Goal: Task Accomplishment & Management: Complete application form

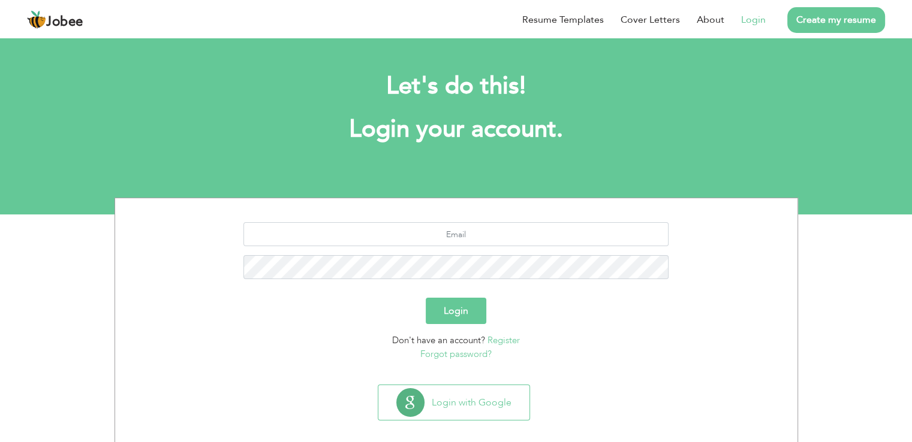
click at [835, 22] on link "Create my resume" at bounding box center [836, 20] width 98 height 26
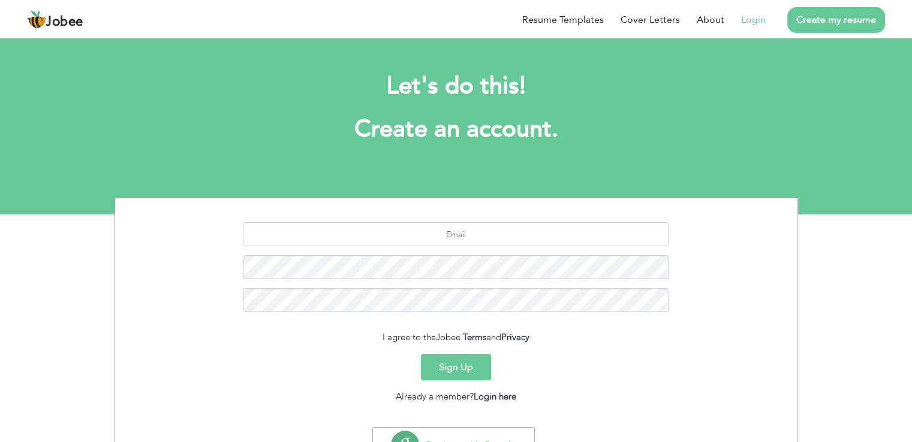
click at [757, 28] on li "Login" at bounding box center [744, 19] width 41 height 31
click at [753, 19] on link "Login" at bounding box center [753, 20] width 25 height 14
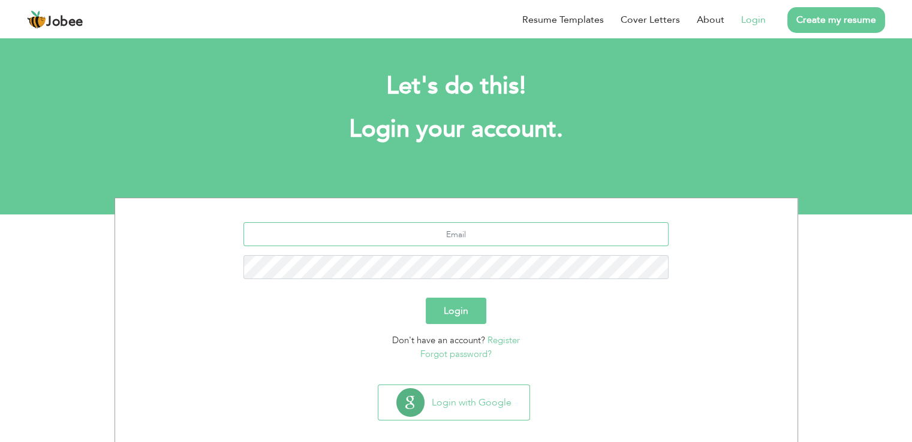
click at [408, 234] on input "text" at bounding box center [455, 234] width 425 height 24
type input "[EMAIL_ADDRESS][DOMAIN_NAME]"
click at [444, 306] on button "Login" at bounding box center [456, 311] width 61 height 26
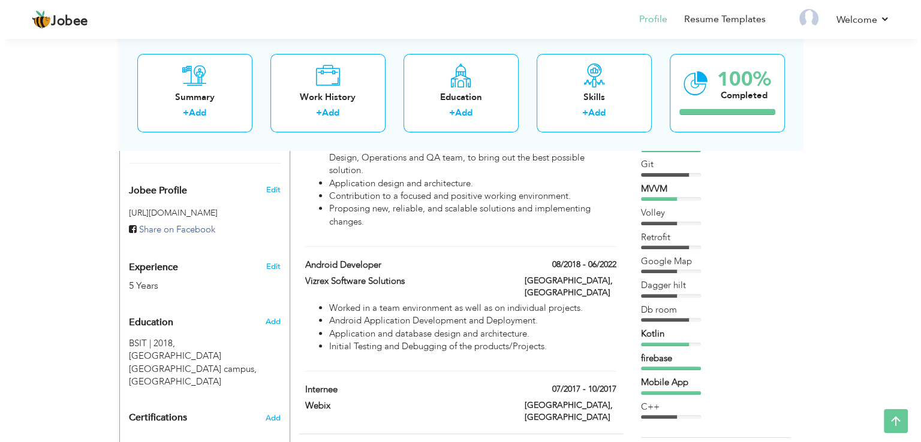
scroll to position [369, 0]
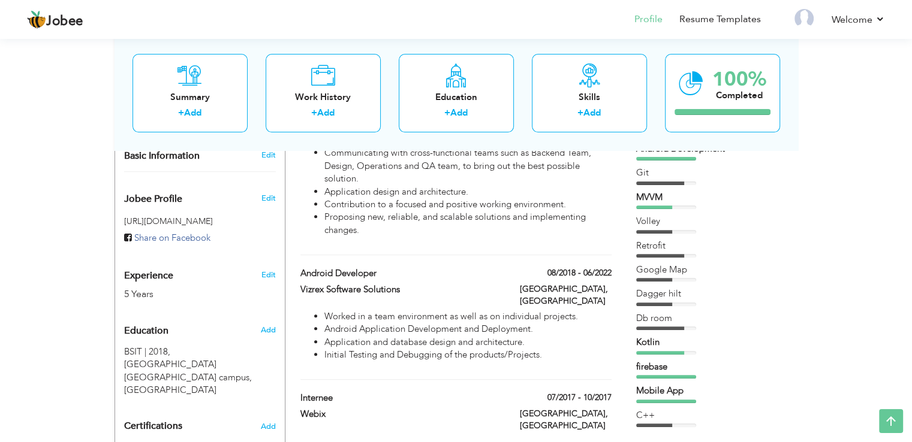
click at [128, 288] on div "5 Years" at bounding box center [185, 295] width 123 height 14
type input "[DEMOGRAPHIC_DATA]"
type input "[PERSON_NAME]"
type input "[PHONE_NUMBER]"
select select "number:166"
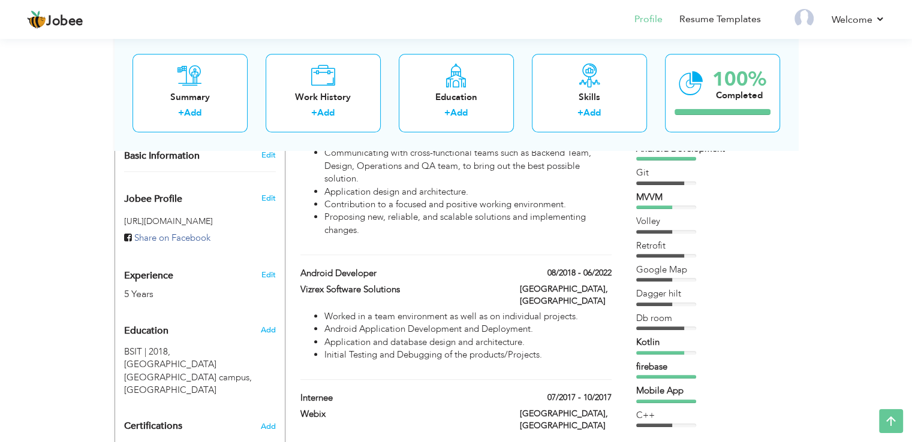
type input "[GEOGRAPHIC_DATA]"
select select "number:7"
type input "PITB"
type input "Software Engineer / Software Developer"
type input "https://www.linkedin.com/in/muhammad-hamza-71a125115"
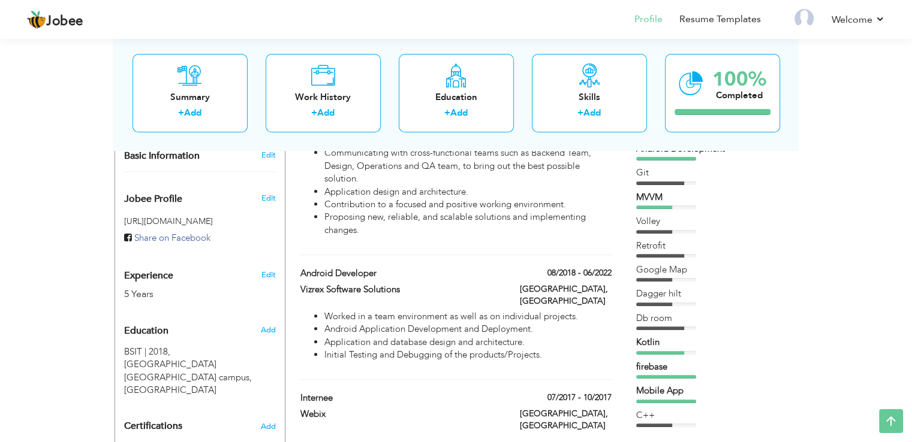
type input "https://www.facebook.com/hami1122/"
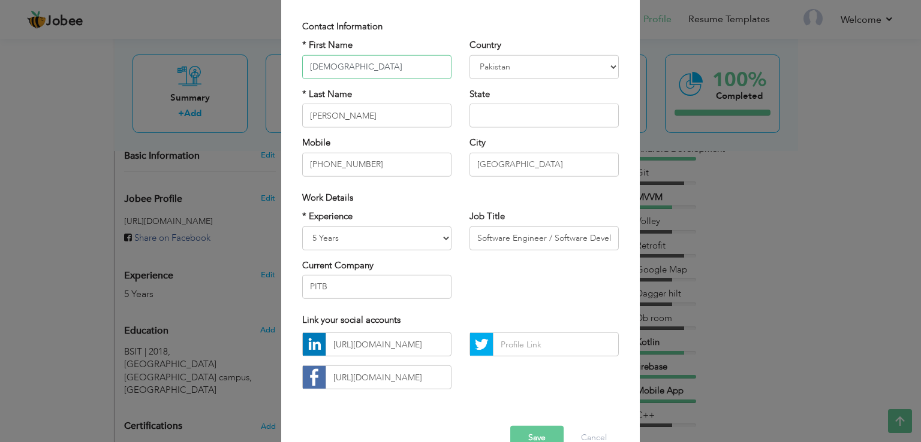
scroll to position [79, 0]
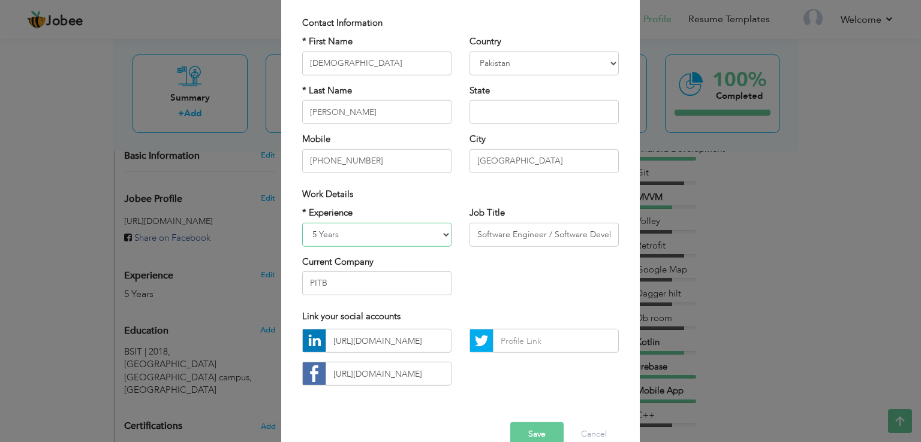
click at [379, 234] on select "Entry Level Less than 1 Year 1 Year 2 Years 3 Years 4 Years 5 Years 6 Years 7 Y…" at bounding box center [376, 234] width 149 height 24
select select "number:9"
click at [302, 222] on select "Entry Level Less than 1 Year 1 Year 2 Years 3 Years 4 Years 5 Years 6 Years 7 Y…" at bounding box center [376, 234] width 149 height 24
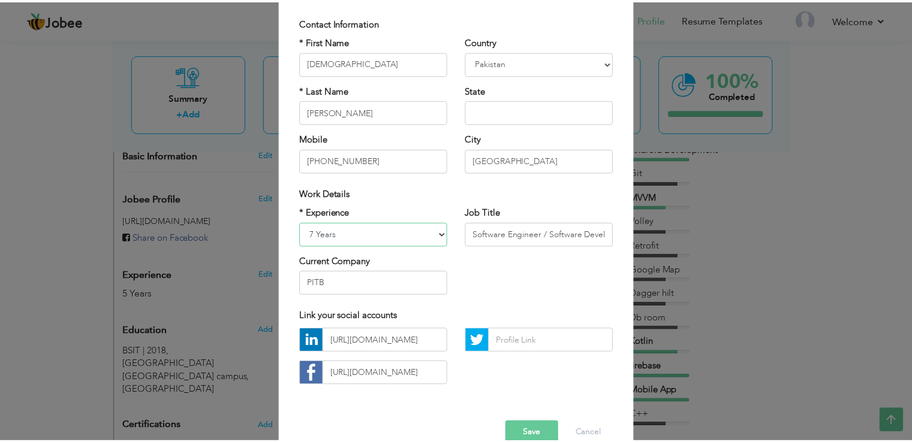
scroll to position [104, 0]
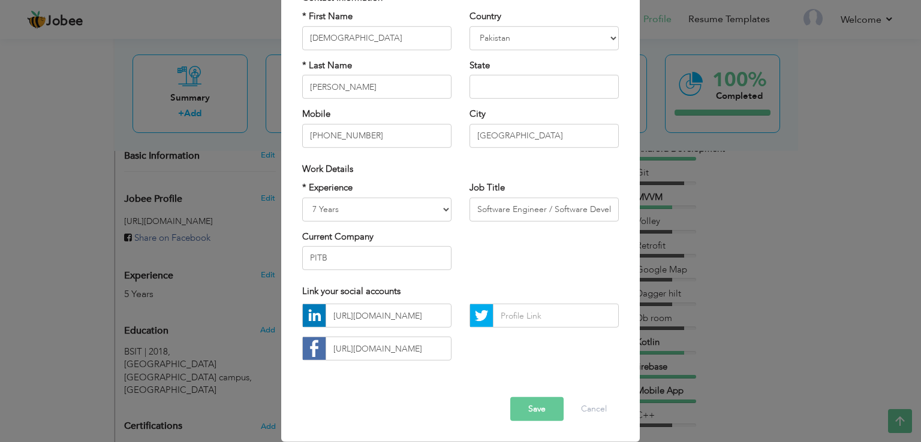
click at [539, 408] on button "Save" at bounding box center [536, 409] width 53 height 24
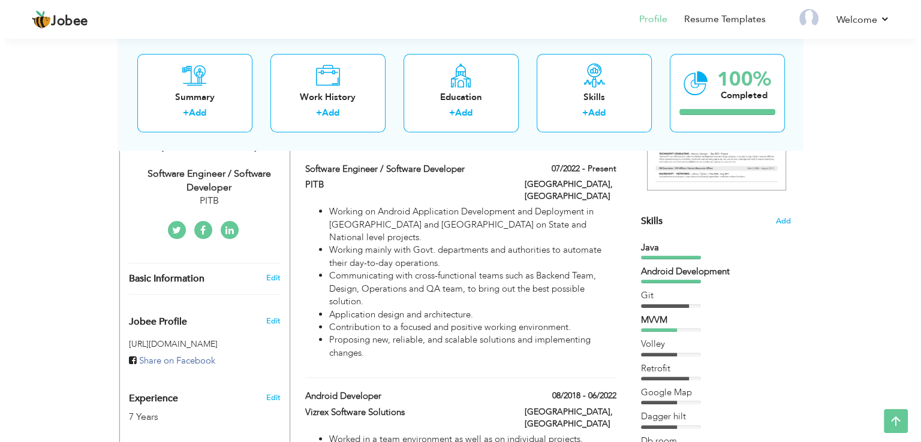
scroll to position [212, 0]
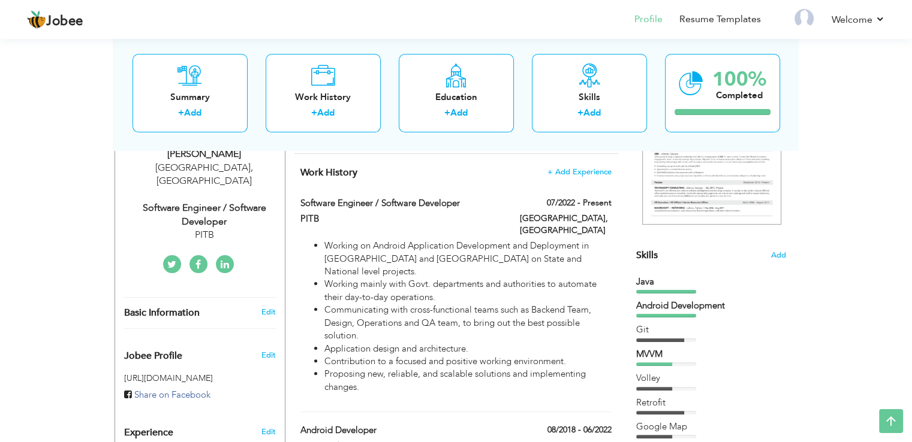
click at [778, 254] on span "Add" at bounding box center [778, 255] width 16 height 11
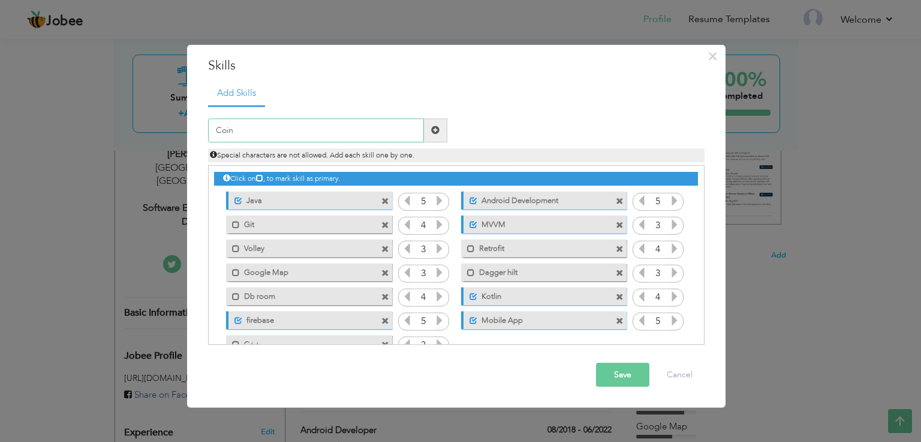
type input "Coin"
click at [440, 134] on span at bounding box center [435, 131] width 23 height 24
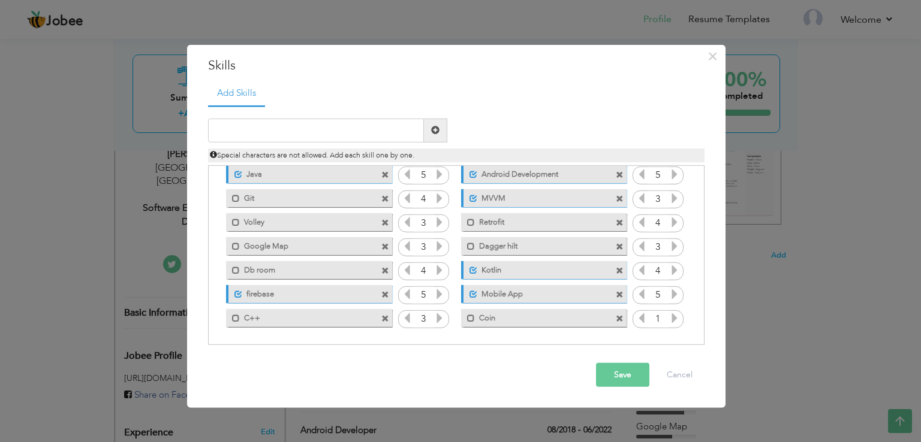
click at [669, 319] on icon at bounding box center [674, 318] width 11 height 11
click at [279, 137] on input "text" at bounding box center [316, 131] width 216 height 24
type input "Ktor"
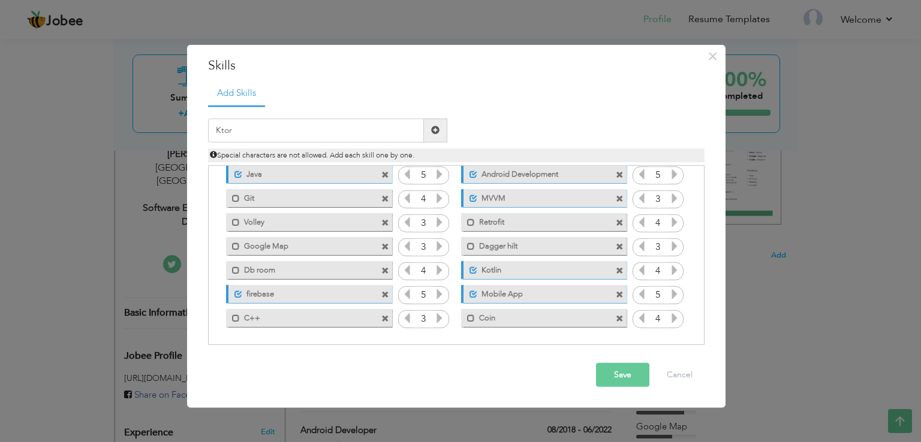
click at [440, 131] on span at bounding box center [435, 131] width 23 height 24
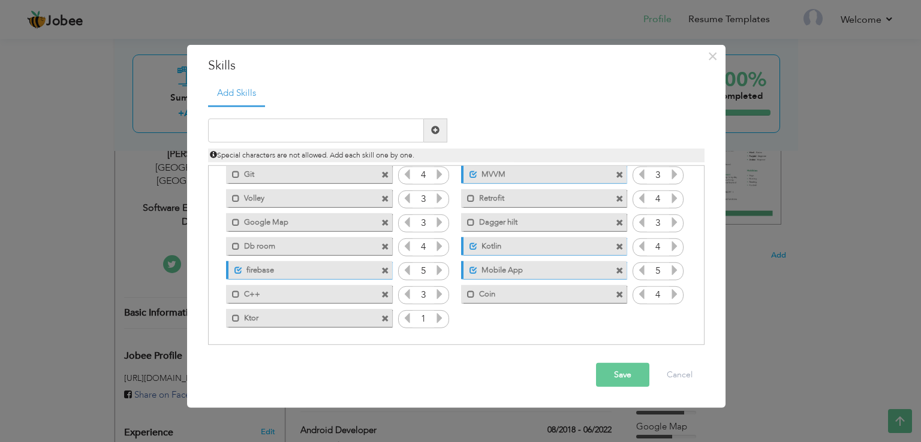
scroll to position [50, 0]
click at [434, 318] on icon at bounding box center [439, 318] width 11 height 11
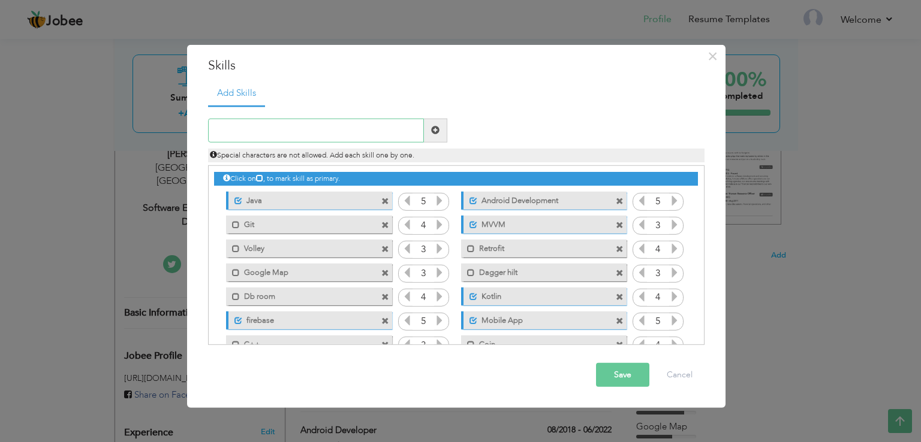
click at [300, 131] on input "text" at bounding box center [316, 131] width 216 height 24
click at [314, 155] on span "Special characters are not allowed. Add each skill one by one." at bounding box center [312, 155] width 204 height 10
click at [301, 119] on input "text" at bounding box center [316, 131] width 216 height 24
click at [304, 138] on input "text" at bounding box center [316, 131] width 216 height 24
type input "Compose"
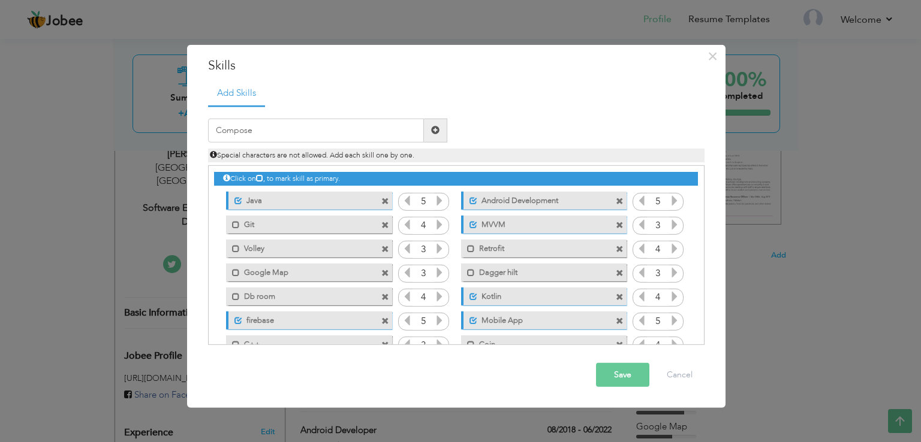
click at [436, 126] on span at bounding box center [435, 130] width 8 height 8
click at [298, 136] on input "text" at bounding box center [316, 131] width 216 height 24
type input "Flutter"
click at [441, 135] on span at bounding box center [435, 131] width 23 height 24
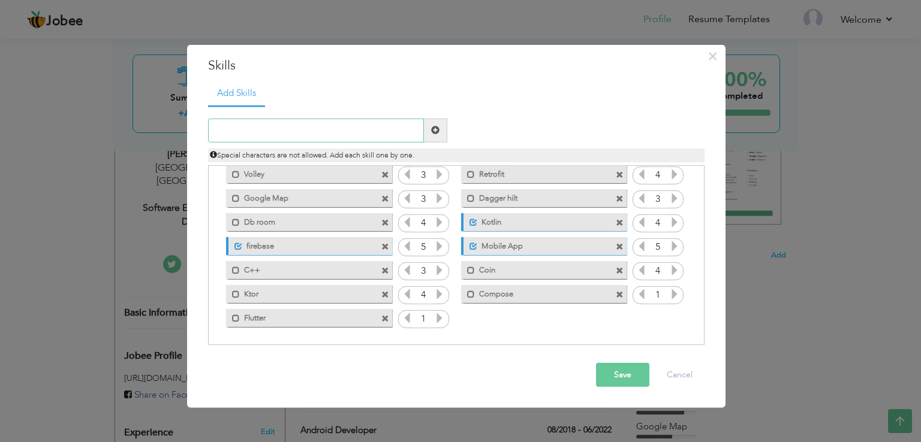
click at [254, 141] on input "text" at bounding box center [316, 131] width 216 height 24
type input "Dart"
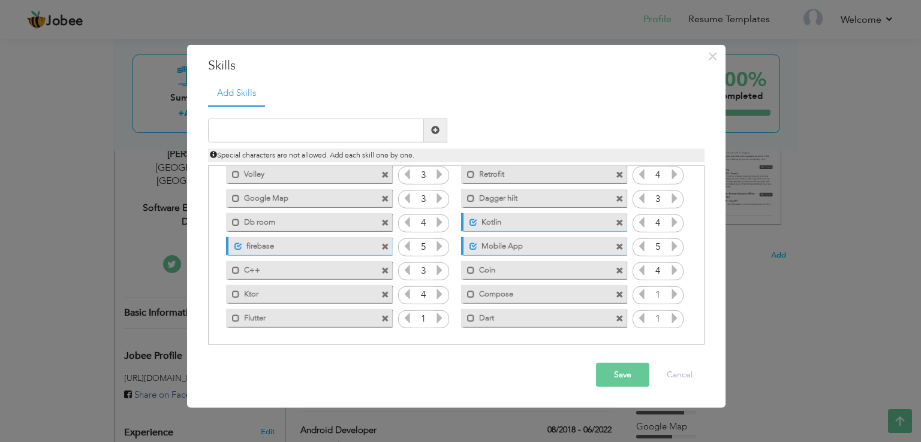
click at [441, 319] on icon at bounding box center [439, 318] width 11 height 11
click at [440, 319] on icon at bounding box center [439, 318] width 11 height 11
click at [406, 317] on icon at bounding box center [407, 318] width 11 height 11
click at [669, 289] on icon at bounding box center [674, 294] width 11 height 11
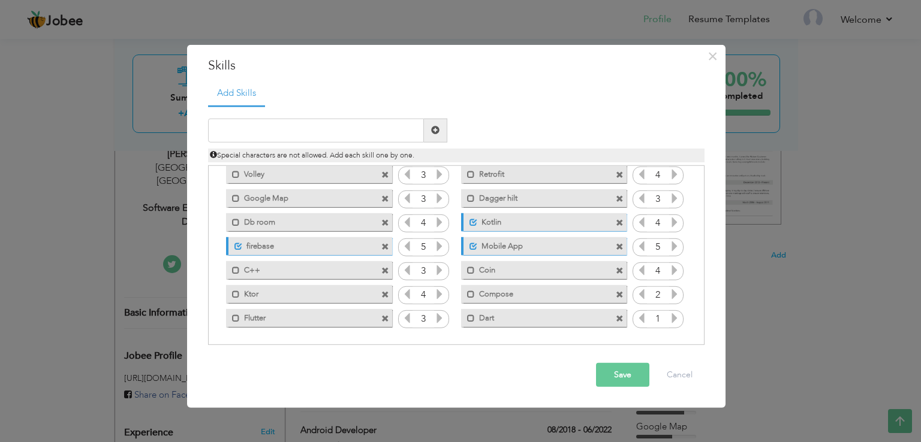
click at [669, 289] on icon at bounding box center [674, 294] width 11 height 11
click at [671, 319] on icon at bounding box center [674, 318] width 11 height 11
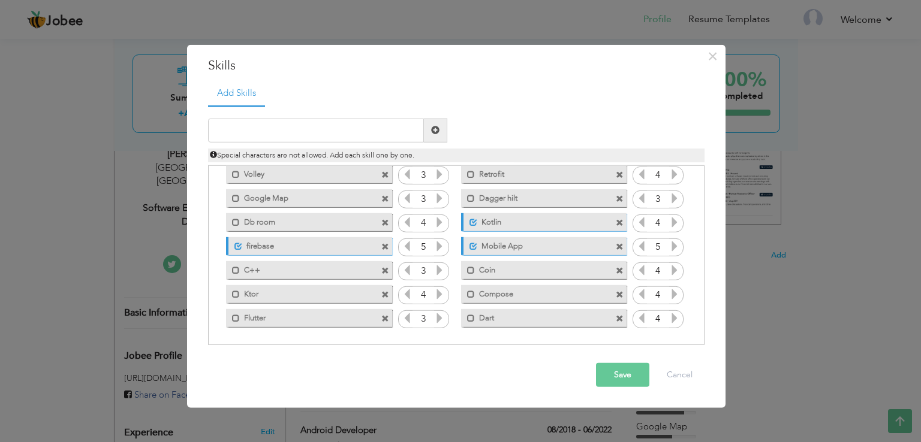
click at [636, 319] on icon at bounding box center [641, 318] width 11 height 11
click at [614, 391] on div "Save Cancel" at bounding box center [456, 375] width 514 height 42
click at [614, 384] on button "Save" at bounding box center [622, 375] width 53 height 24
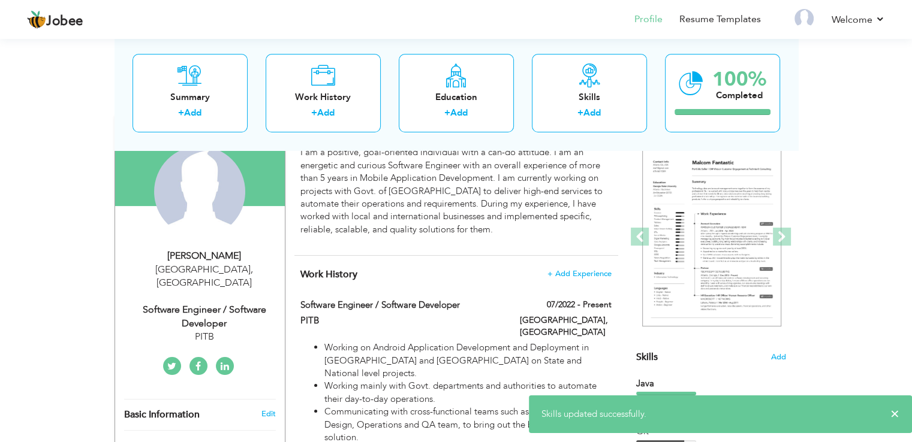
scroll to position [0, 0]
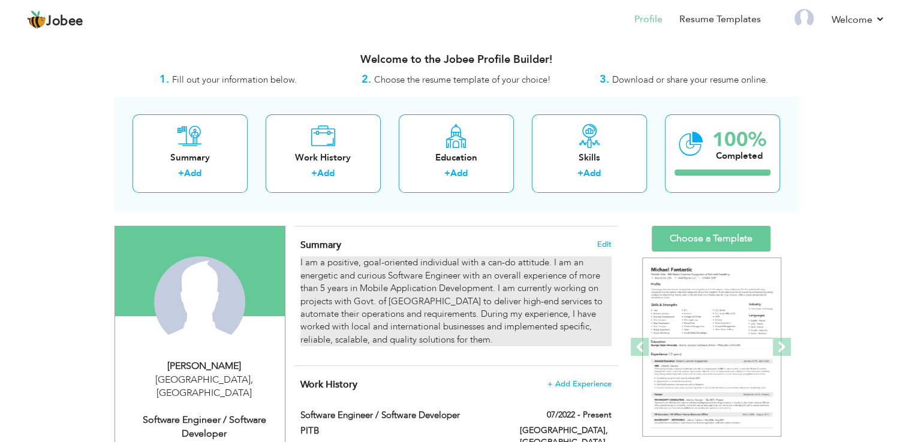
drag, startPoint x: 407, startPoint y: 341, endPoint x: 355, endPoint y: 305, distance: 63.3
click at [355, 305] on p "I am a positive, goal-oriented individual with a can-do attitude. I am an energ…" at bounding box center [455, 302] width 310 height 90
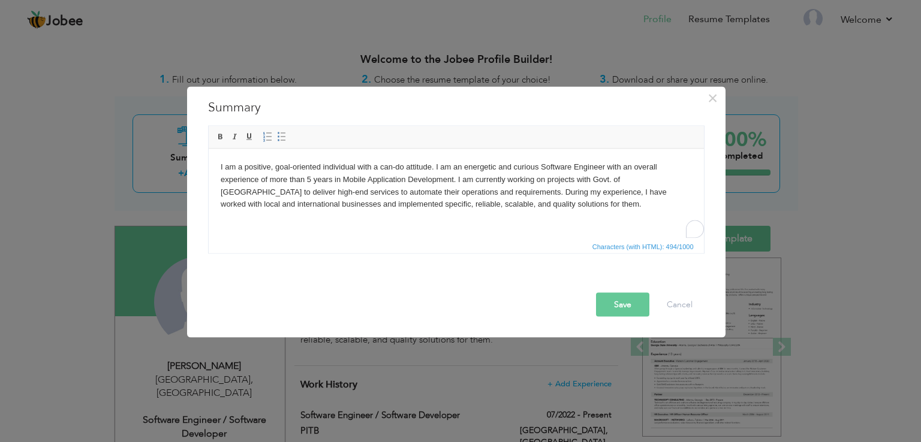
click at [525, 202] on p "I am a positive, goal-oriented individual with a can-do attitude. I am an energ…" at bounding box center [455, 186] width 471 height 50
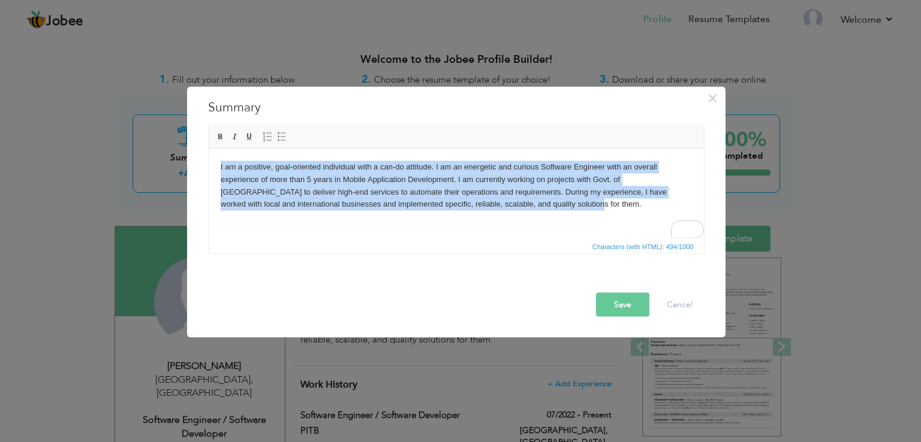
drag, startPoint x: 524, startPoint y: 202, endPoint x: 383, endPoint y: 310, distance: 177.9
click at [208, 161] on html "I am a positive, goal-oriented individual with a can-do attitude. I am an energ…" at bounding box center [455, 186] width 495 height 74
copy p "I am a positive, goal-oriented individual with a can-do attitude. I am an energ…"
click at [565, 186] on p "I am a positive, goal-oriented individual with a can-do attitude. I am an energ…" at bounding box center [455, 186] width 471 height 50
click at [545, 204] on p "I am a positive, goal-oriented individual with a can-do attitude. I am an energ…" at bounding box center [455, 186] width 471 height 50
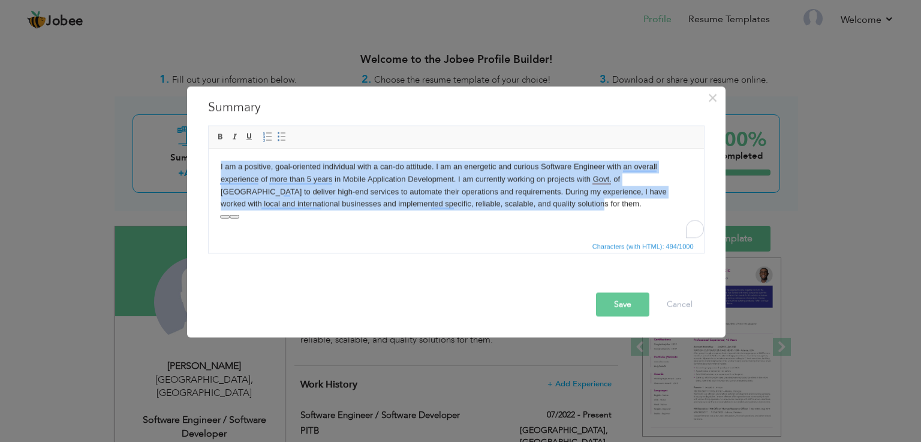
drag, startPoint x: 542, startPoint y: 206, endPoint x: 193, endPoint y: 168, distance: 351.4
click at [208, 168] on html "I am a positive, goal-oriented individual with a can-do attitude. I am an energ…" at bounding box center [455, 186] width 495 height 74
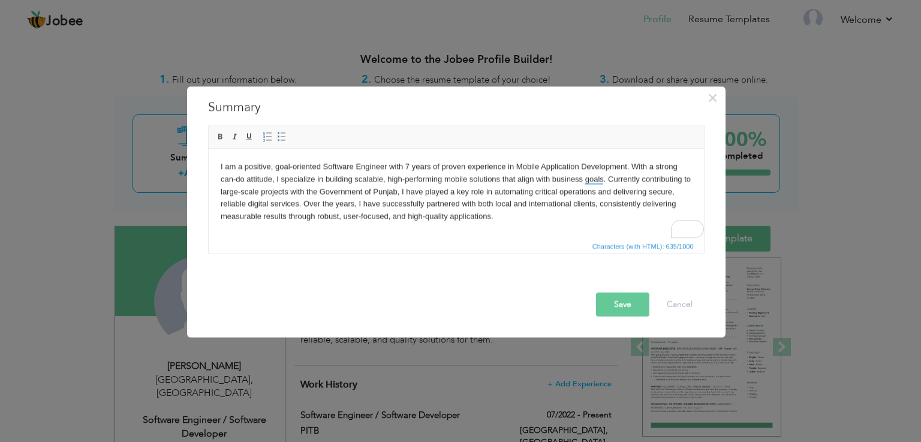
click at [614, 303] on button "Save" at bounding box center [622, 305] width 53 height 24
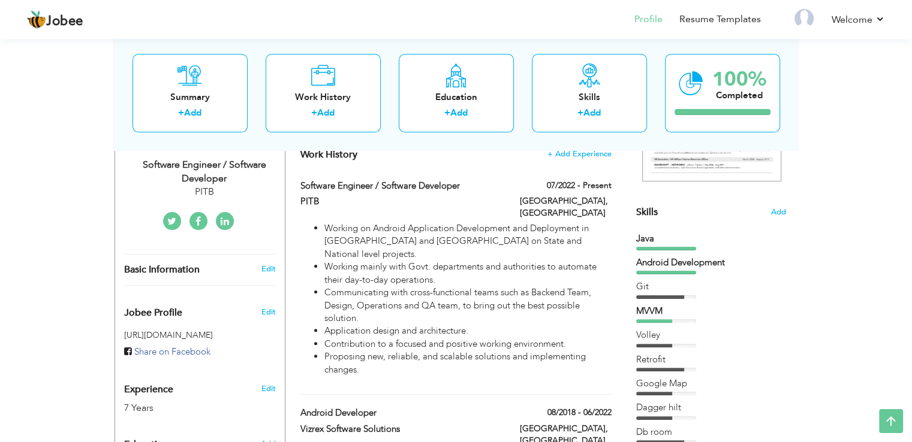
scroll to position [242, 0]
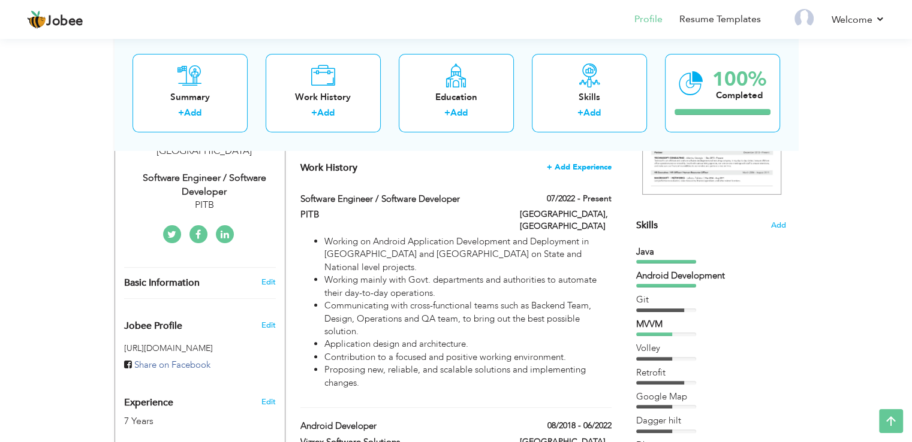
click at [569, 165] on span "+ Add Experience" at bounding box center [579, 167] width 65 height 8
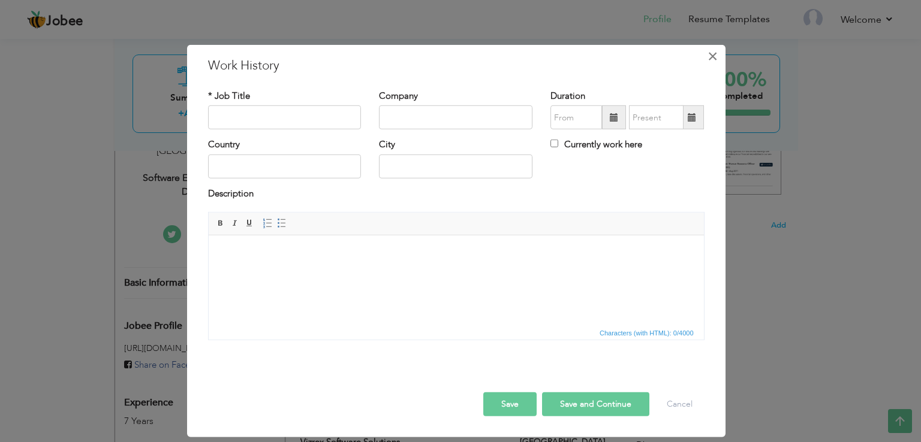
click at [707, 58] on span "×" at bounding box center [712, 57] width 10 height 22
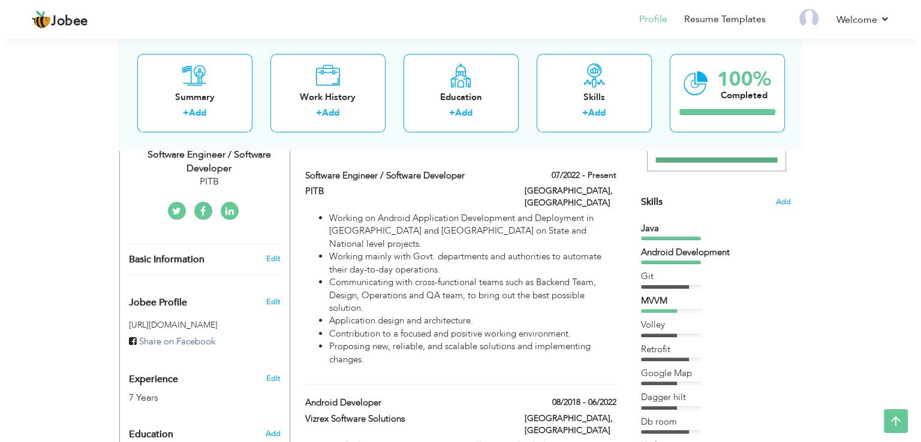
scroll to position [165, 0]
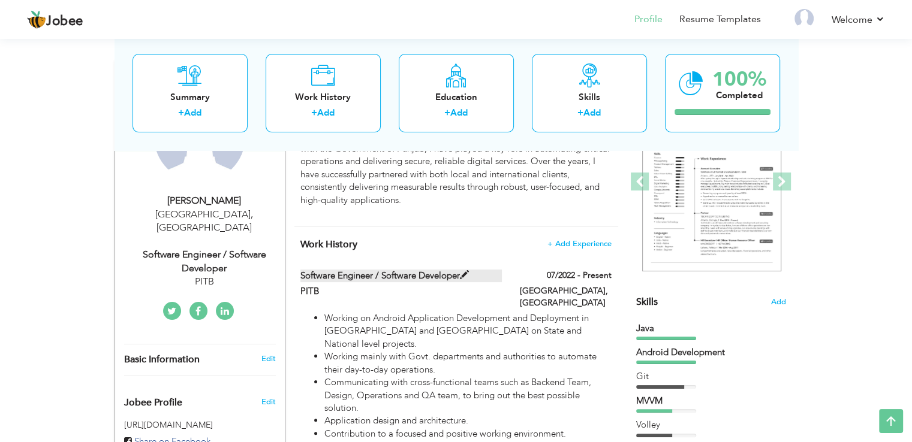
click at [376, 278] on label "Software Engineer / Software Developer" at bounding box center [400, 276] width 201 height 13
type input "Software Engineer / Software Developer"
type input "PITB"
type input "07/2022"
type input "[GEOGRAPHIC_DATA]"
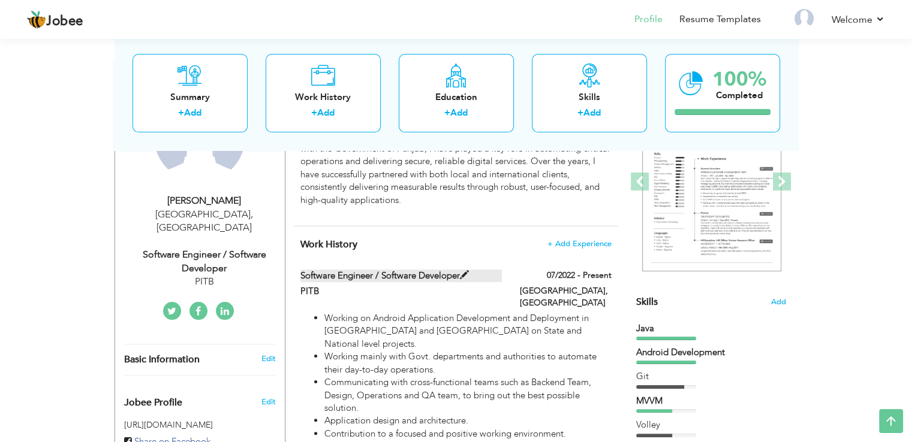
type input "[GEOGRAPHIC_DATA]"
checkbox input "true"
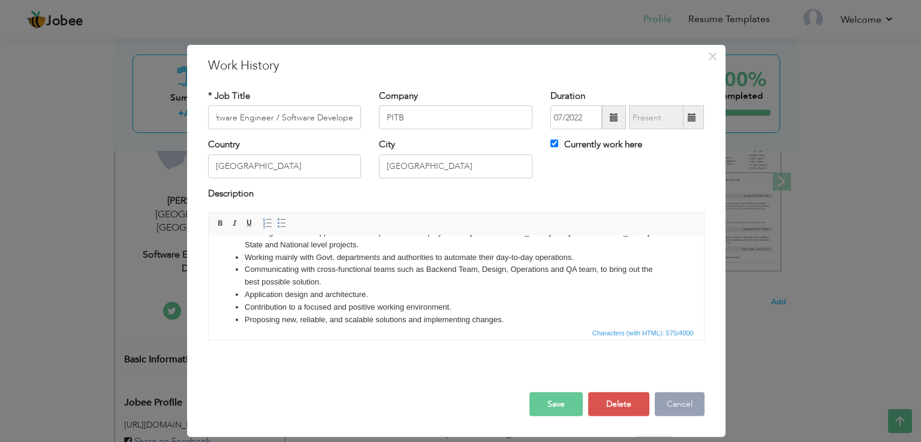
scroll to position [0, 0]
click at [669, 402] on button "Cancel" at bounding box center [679, 405] width 50 height 24
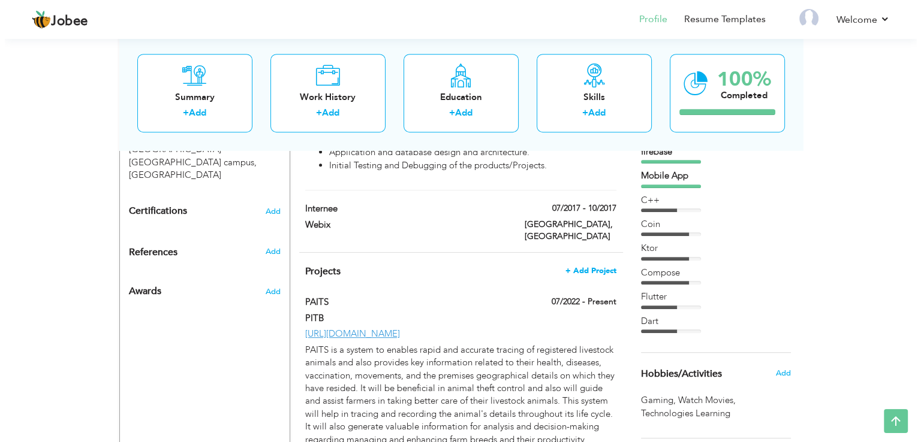
scroll to position [583, 0]
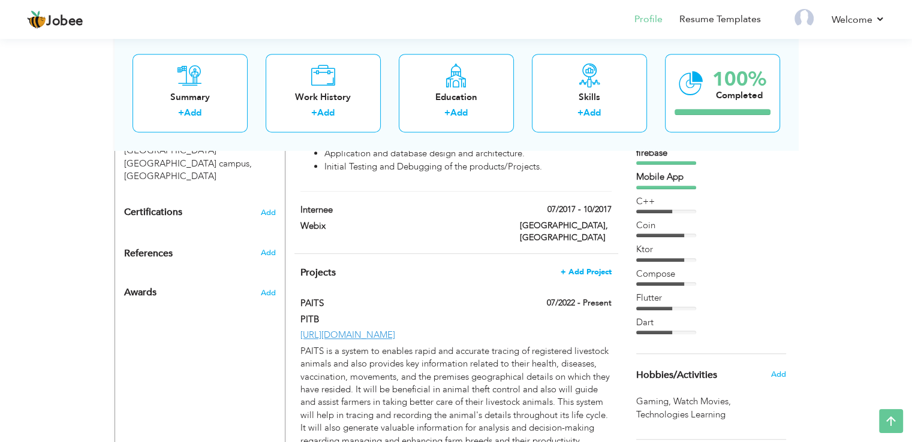
click at [583, 268] on span "+ Add Project" at bounding box center [585, 272] width 51 height 8
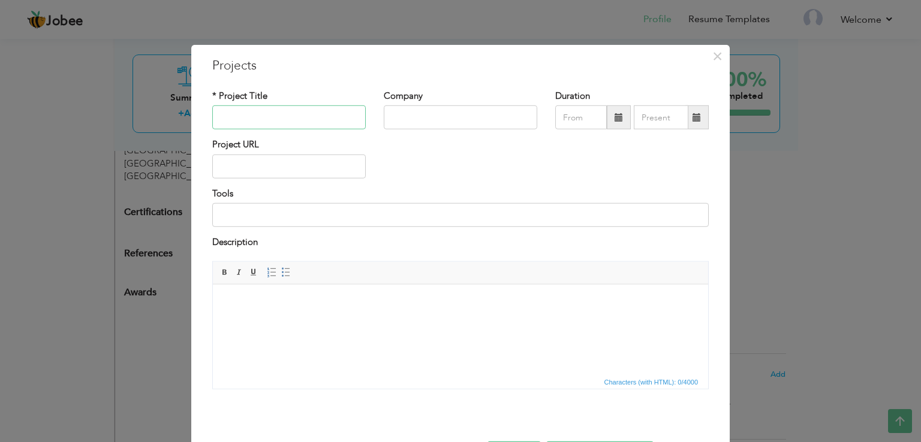
click at [236, 113] on input "text" at bounding box center [288, 117] width 153 height 24
type input "ITBMS"
click at [404, 123] on input "text" at bounding box center [460, 117] width 153 height 24
type input "PITB"
click at [252, 168] on input "text" at bounding box center [288, 167] width 153 height 24
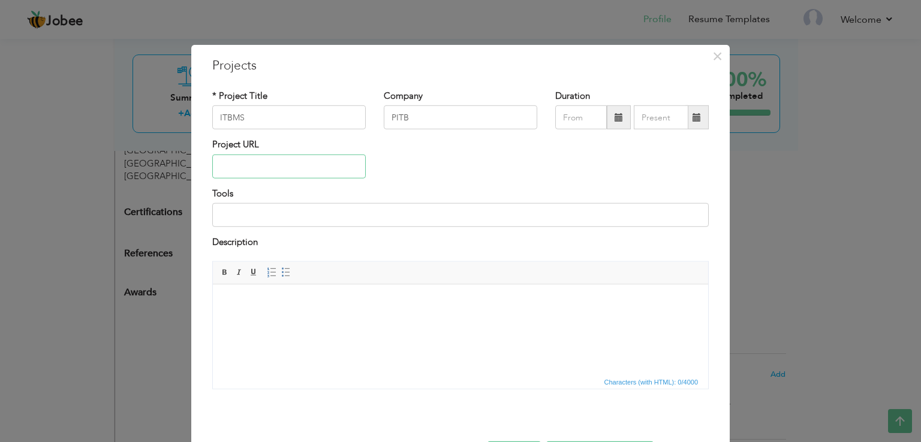
paste input "[URL][DOMAIN_NAME]"
type input "[URL][DOMAIN_NAME]"
click at [274, 117] on input "ITBMS" at bounding box center [288, 117] width 153 height 24
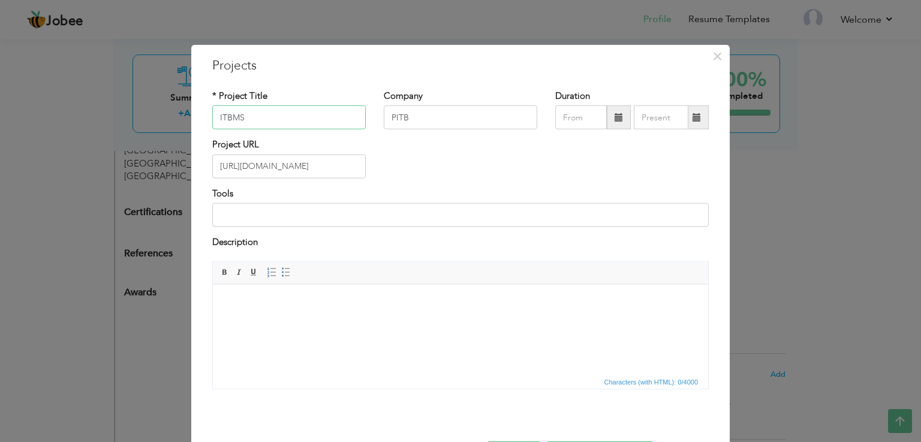
click at [274, 117] on input "ITBMS" at bounding box center [288, 117] width 153 height 24
paste input "clean punjab monitoring app"
click at [221, 121] on input "clean punjab monitoring app" at bounding box center [288, 117] width 153 height 24
type input "Clean punjab monitoring app"
click at [245, 209] on input at bounding box center [460, 215] width 496 height 24
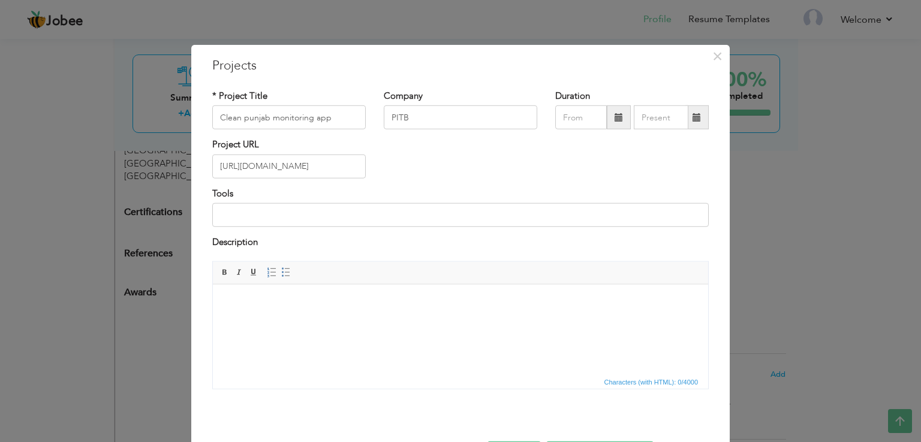
click at [317, 321] on html "Suthra Punjab is a contractor performance Management App. With advanced feature…" at bounding box center [460, 302] width 495 height 37
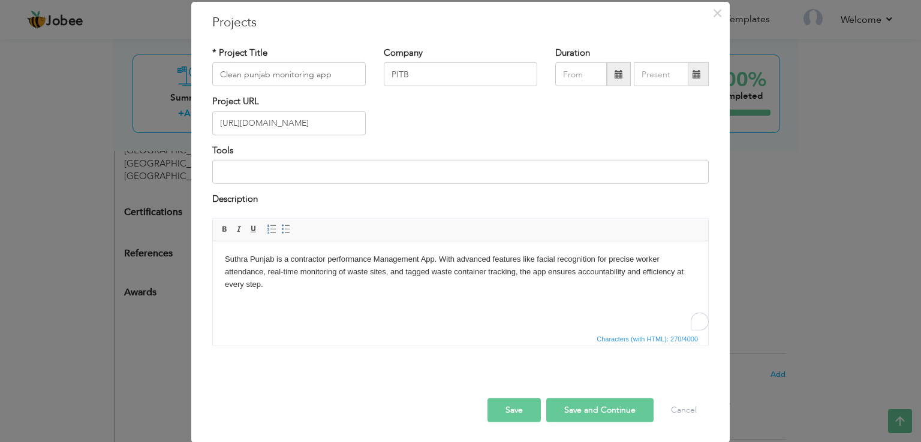
scroll to position [43, 0]
click at [580, 406] on button "Save and Continue" at bounding box center [599, 411] width 107 height 24
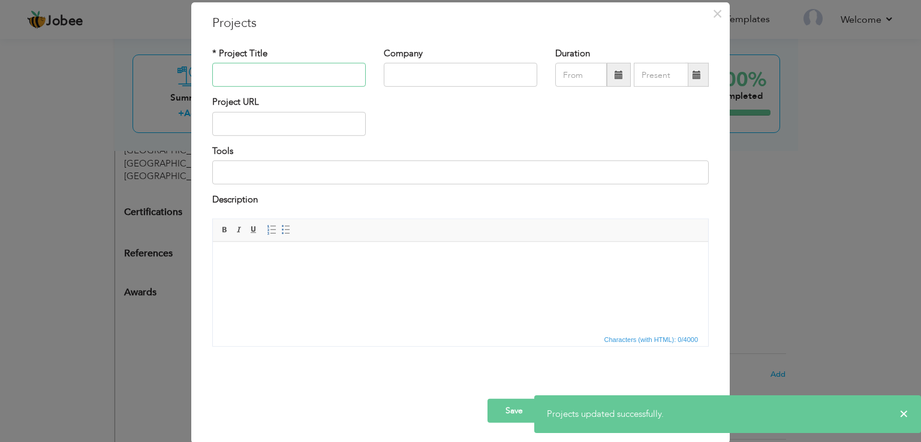
click at [254, 74] on input "text" at bounding box center [288, 75] width 153 height 24
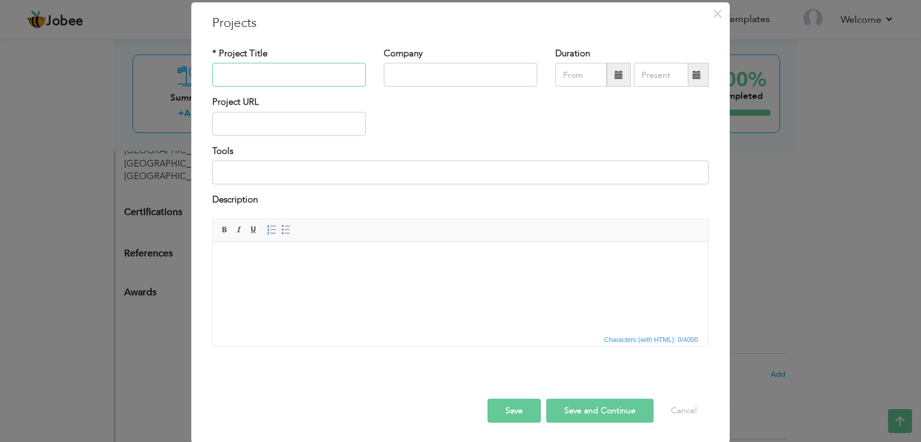
paste input "Price Magistrate"
type input "Price Magistrate"
click at [408, 75] on input "text" at bounding box center [460, 75] width 153 height 24
type input "PITB"
click at [309, 113] on input "text" at bounding box center [288, 124] width 153 height 24
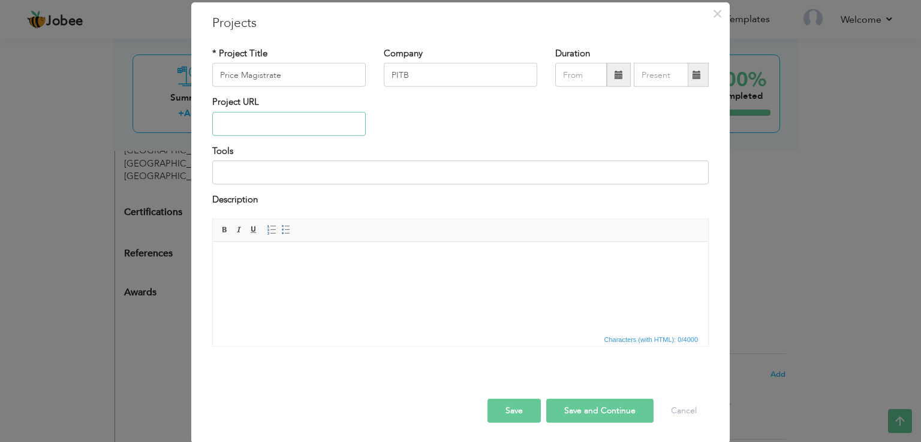
paste input "[URL][DOMAIN_NAME]"
type input "[URL][DOMAIN_NAME]"
click at [327, 278] on html at bounding box center [460, 260] width 495 height 37
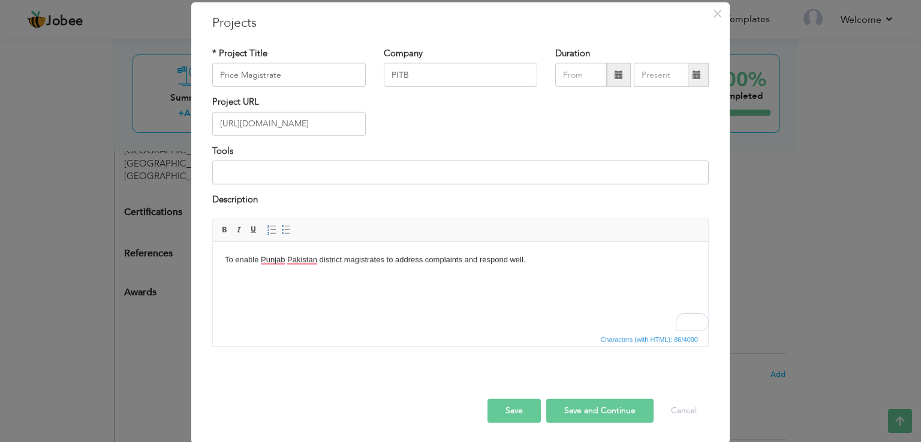
click at [565, 407] on button "Save and Continue" at bounding box center [599, 411] width 107 height 24
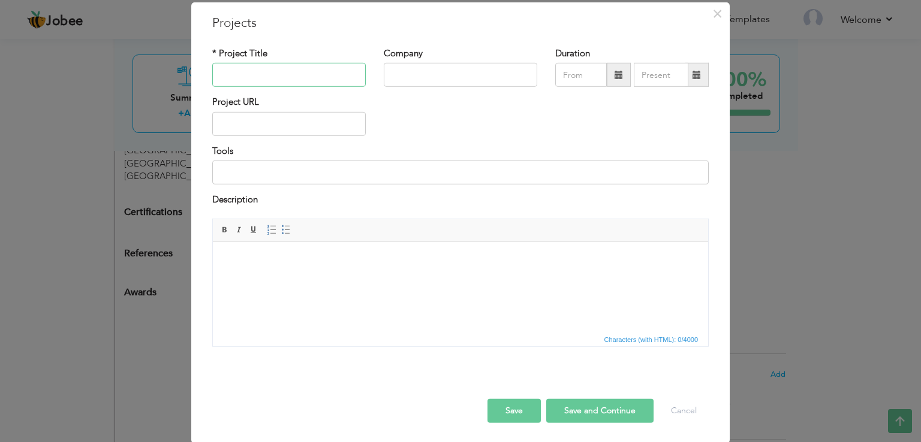
click at [280, 76] on input "text" at bounding box center [288, 75] width 153 height 24
paste input "e-Fisheries [GEOGRAPHIC_DATA]"
type input "e-Fisheries [GEOGRAPHIC_DATA]"
click at [451, 68] on input "text" at bounding box center [460, 75] width 153 height 24
type input "PITB"
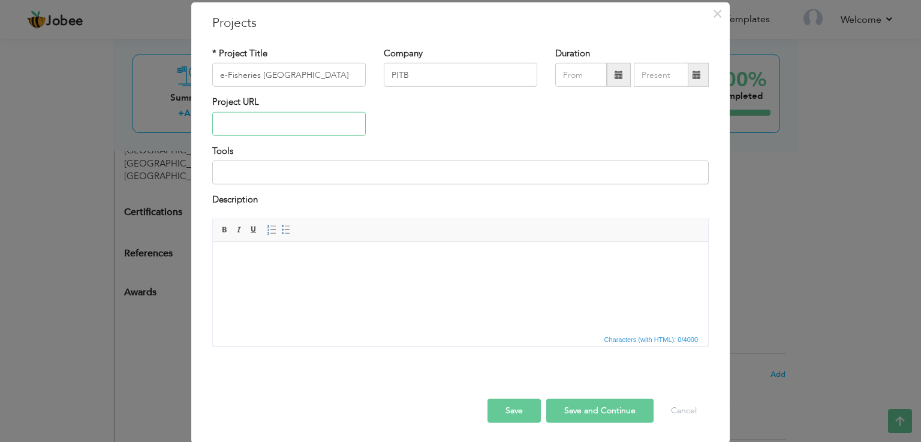
paste input "[URL][DOMAIN_NAME]"
click at [273, 120] on input "[URL][DOMAIN_NAME]" at bounding box center [288, 124] width 153 height 24
type input "[URL][DOMAIN_NAME]"
click at [318, 274] on html at bounding box center [460, 260] width 495 height 37
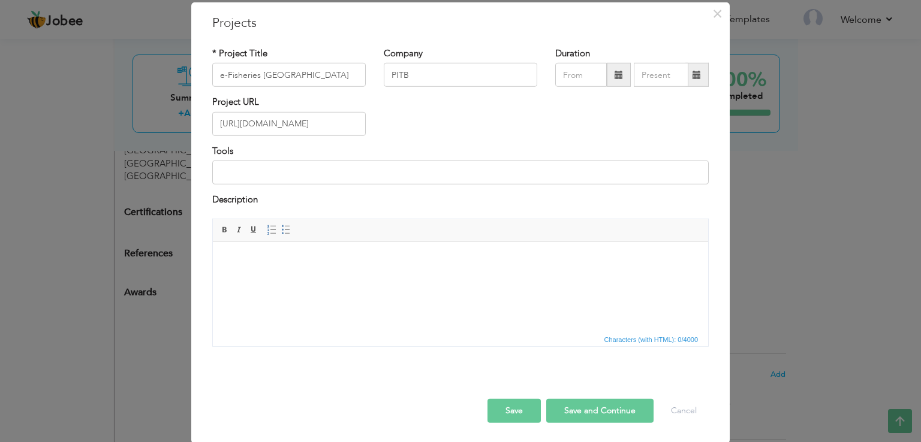
scroll to position [0, 0]
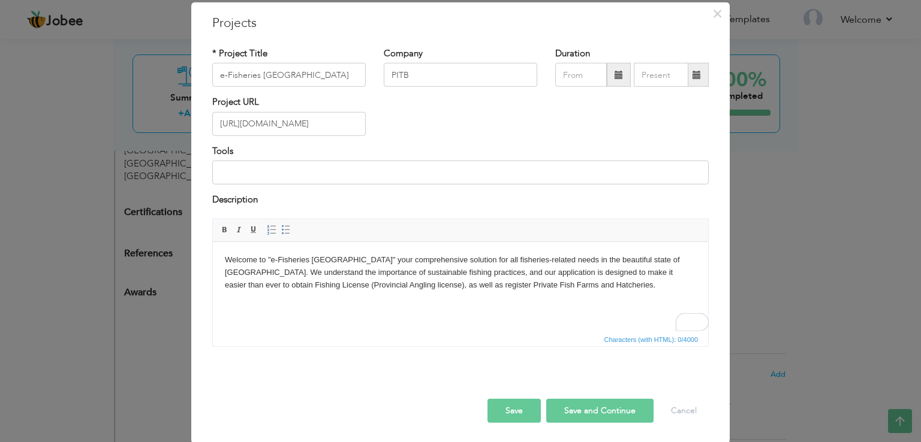
click at [291, 292] on html "Welcome to "e-Fisheries Punjab" your comprehensive solution for all fisheries-r…" at bounding box center [460, 272] width 495 height 61
drag, startPoint x: 356, startPoint y: 258, endPoint x: 225, endPoint y: 260, distance: 131.3
click at [225, 260] on body "Welcome to "e-Fisheries Punjab" your comprehensive solution for all fisheries-r…" at bounding box center [460, 272] width 471 height 37
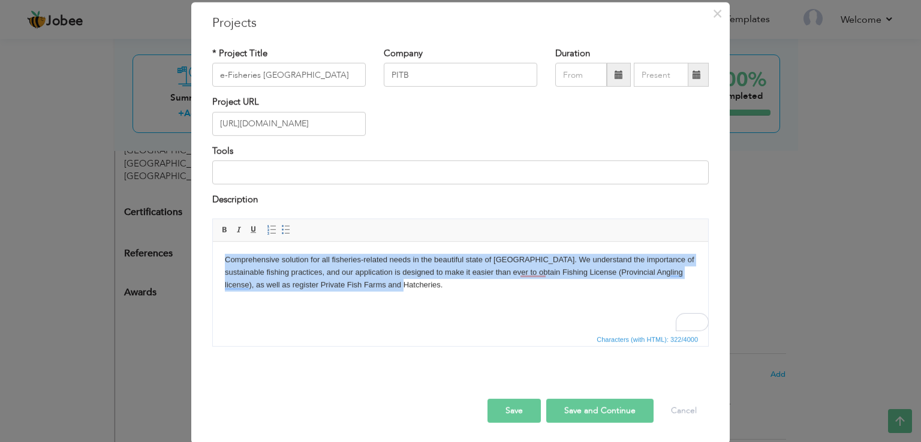
drag, startPoint x: 410, startPoint y: 286, endPoint x: 177, endPoint y: 251, distance: 235.2
click at [213, 251] on html "Comprehensive solution for all fisheries-related needs in the beautiful state o…" at bounding box center [460, 272] width 495 height 61
copy body "Comprehensive solution for all fisheries-related needs in the beautiful state o…"
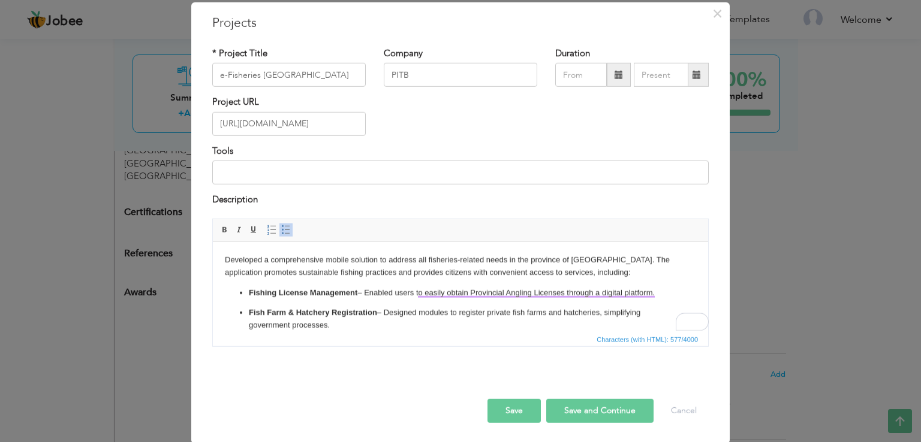
click at [583, 410] on button "Save and Continue" at bounding box center [599, 411] width 107 height 24
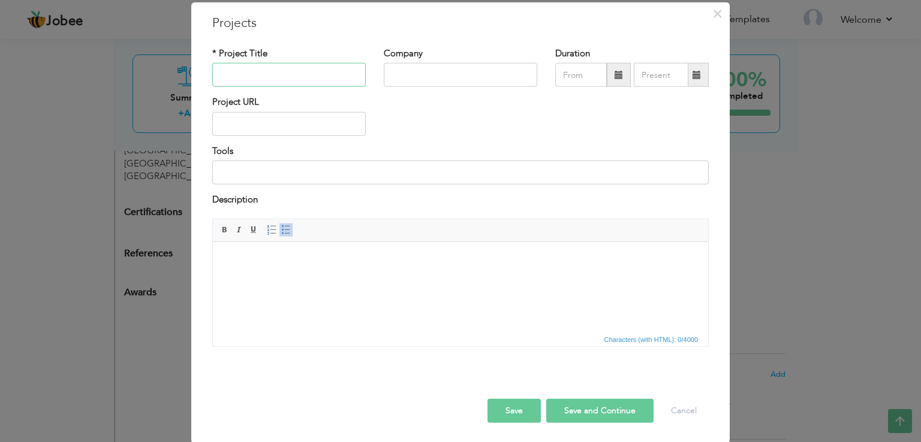
click at [268, 80] on input "text" at bounding box center [288, 75] width 153 height 24
paste input "eGadget"
type input "eGadget"
click at [472, 92] on div "Company" at bounding box center [460, 71] width 171 height 49
click at [467, 80] on input "text" at bounding box center [460, 75] width 153 height 24
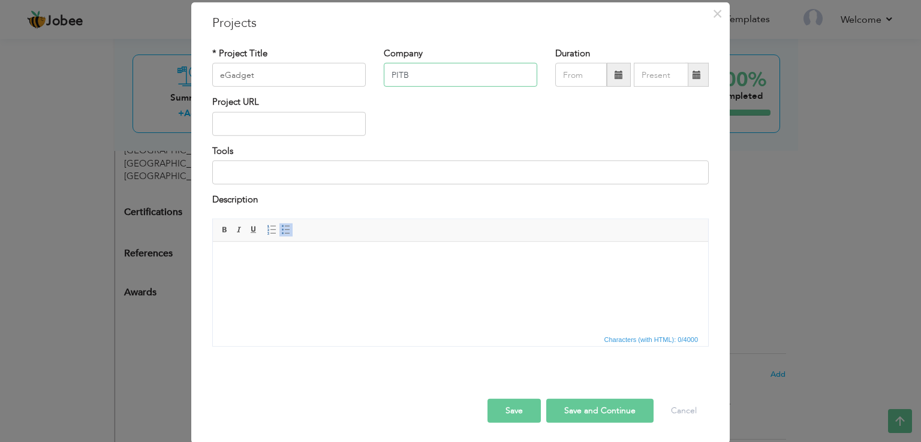
type input "PITB"
paste input "[URL][DOMAIN_NAME]"
click at [298, 126] on input "[URL][DOMAIN_NAME]" at bounding box center [288, 124] width 153 height 24
type input "[URL][DOMAIN_NAME]"
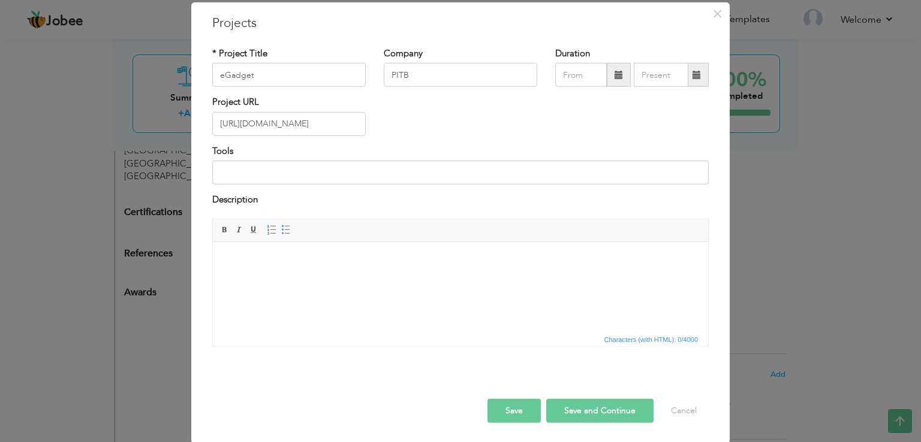
click at [321, 278] on html at bounding box center [460, 260] width 495 height 37
click at [618, 409] on button "Save and Continue" at bounding box center [599, 411] width 107 height 24
paste input "Wildlife PASS"
click at [251, 77] on input "Wildlife PASS" at bounding box center [288, 75] width 153 height 24
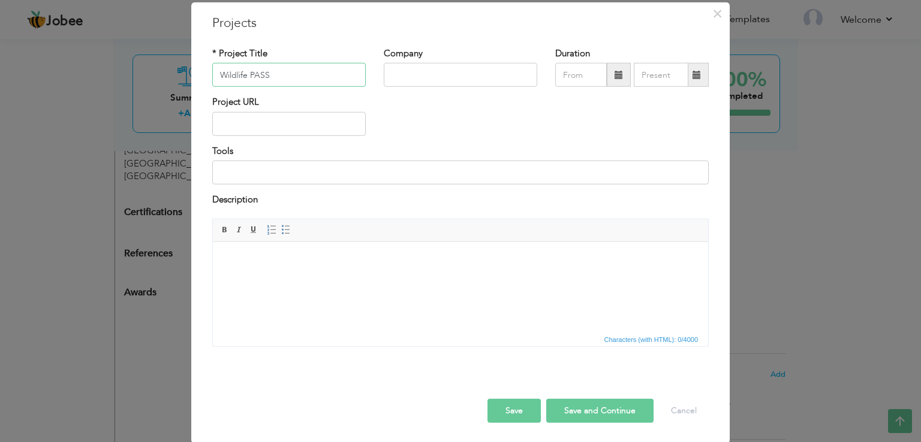
type input "Wildlife PASS"
click at [480, 82] on input "text" at bounding box center [460, 75] width 153 height 24
type input "PITB"
click at [324, 120] on input "text" at bounding box center [288, 124] width 153 height 24
click at [275, 112] on input "text" at bounding box center [288, 124] width 153 height 24
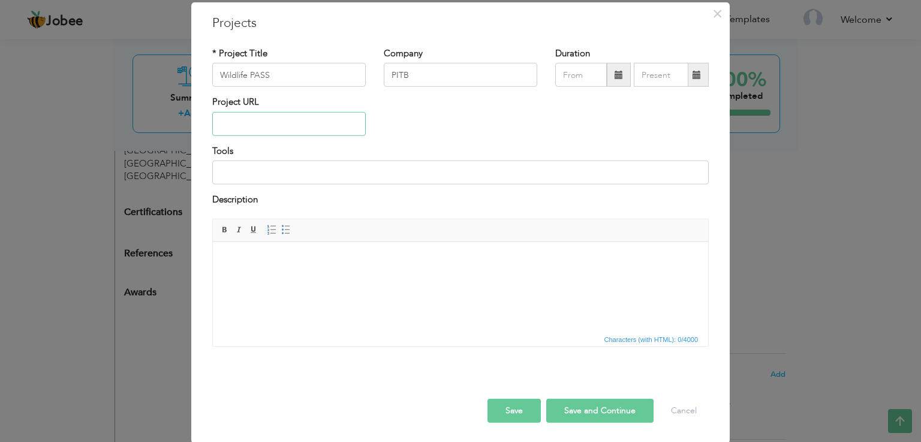
paste input "[URL][DOMAIN_NAME]"
type input "[URL][DOMAIN_NAME]"
click at [271, 258] on body at bounding box center [460, 260] width 471 height 13
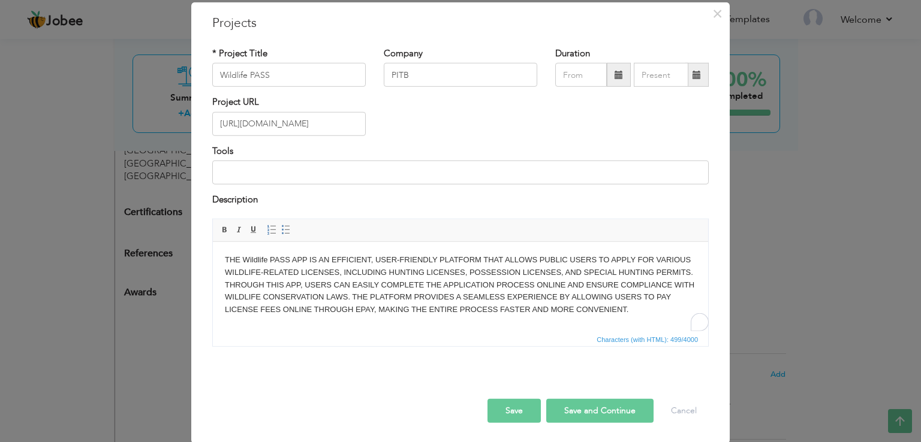
click at [288, 294] on html "THE Wildlife PASS APP IS AN EFFICIENT, USER-FRIENDLY PLATFORM THAT ALLOWS PUBLI…" at bounding box center [460, 285] width 495 height 86
click at [587, 395] on div at bounding box center [460, 385] width 514 height 25
click at [589, 403] on button "Save and Continue" at bounding box center [599, 411] width 107 height 24
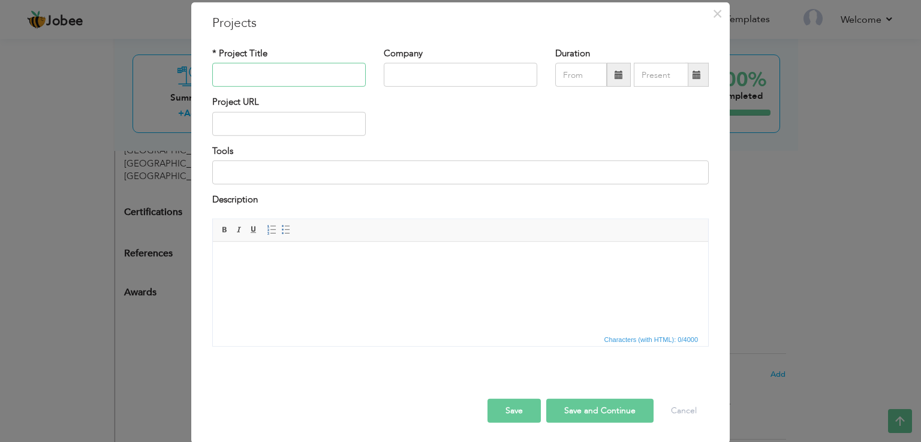
paste input "EZIH"
click at [271, 83] on input "EZIH" at bounding box center [288, 75] width 153 height 24
type input "EZIH"
click at [489, 77] on input "text" at bounding box center [460, 75] width 153 height 24
type input "PITB"
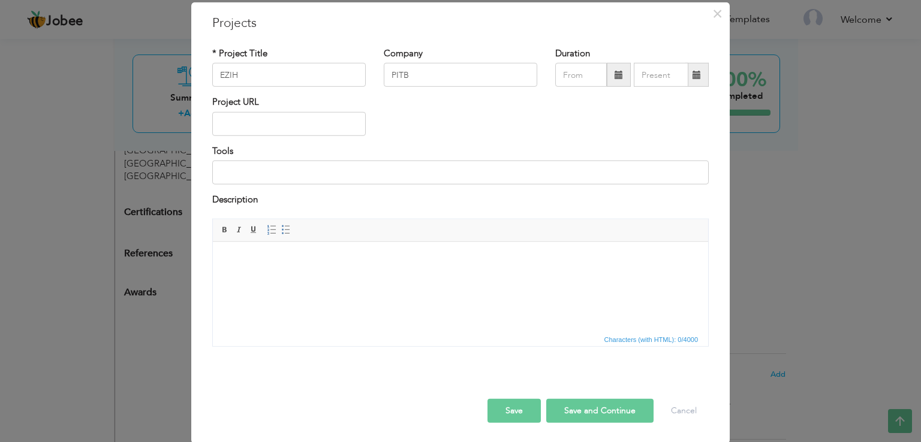
click at [285, 104] on div "Project URL" at bounding box center [288, 116] width 153 height 40
paste input "[URL][DOMAIN_NAME]"
click at [287, 126] on input "[URL][DOMAIN_NAME]" at bounding box center [288, 124] width 153 height 24
type input "[URL][DOMAIN_NAME]"
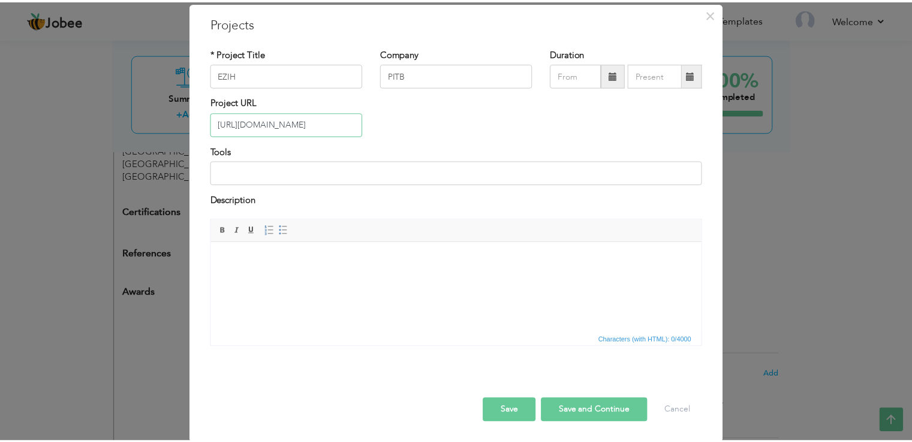
scroll to position [0, 0]
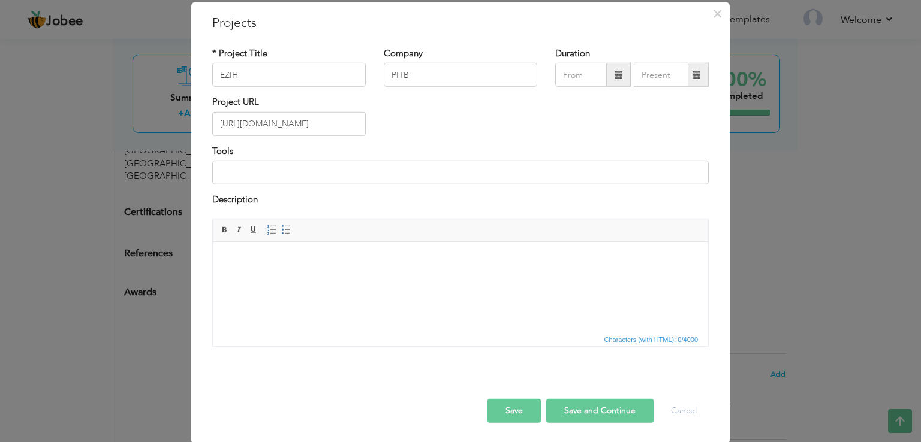
click at [360, 278] on html at bounding box center [460, 260] width 495 height 37
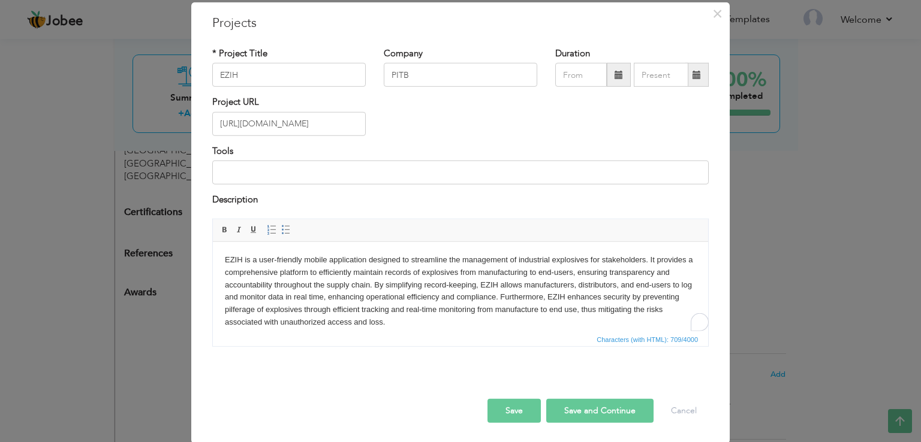
click at [571, 406] on button "Save and Continue" at bounding box center [599, 411] width 107 height 24
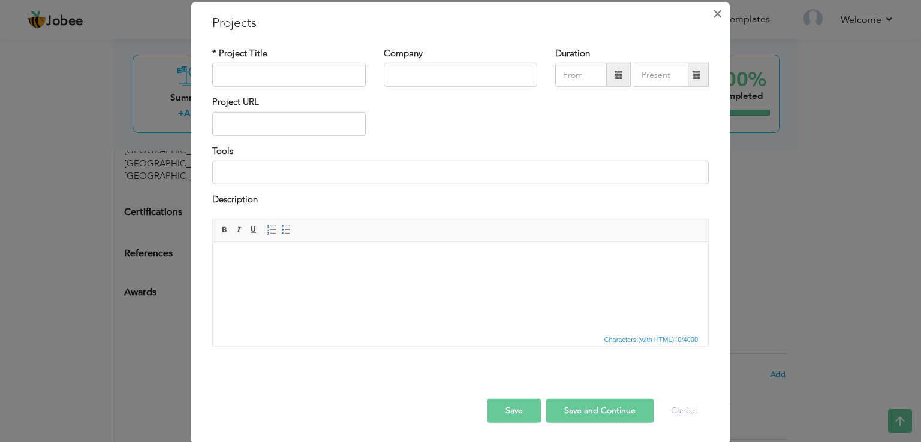
click at [719, 17] on button "×" at bounding box center [716, 13] width 19 height 19
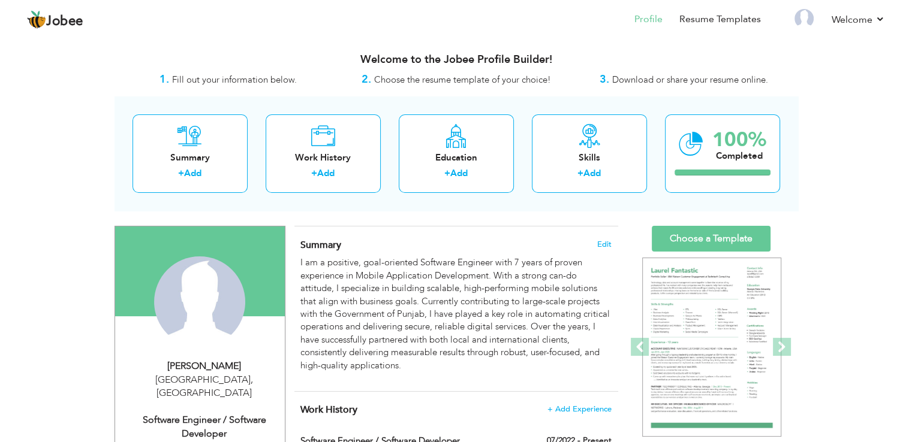
click at [727, 236] on link "Choose a Template" at bounding box center [710, 239] width 119 height 26
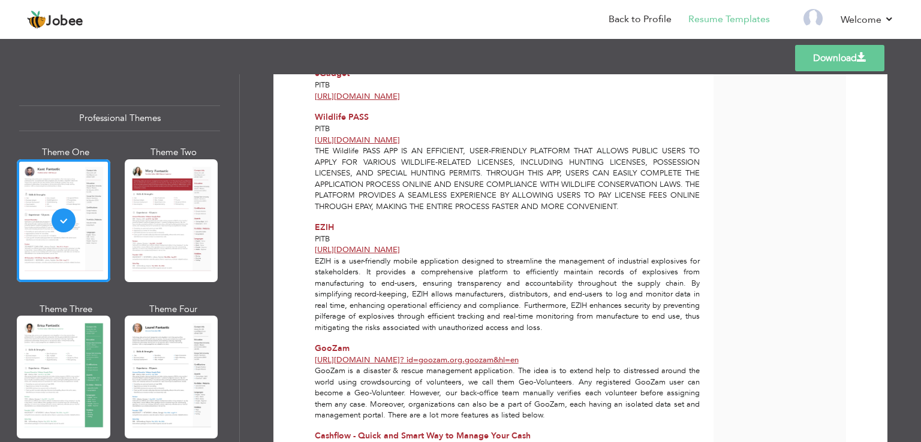
scroll to position [1312, 0]
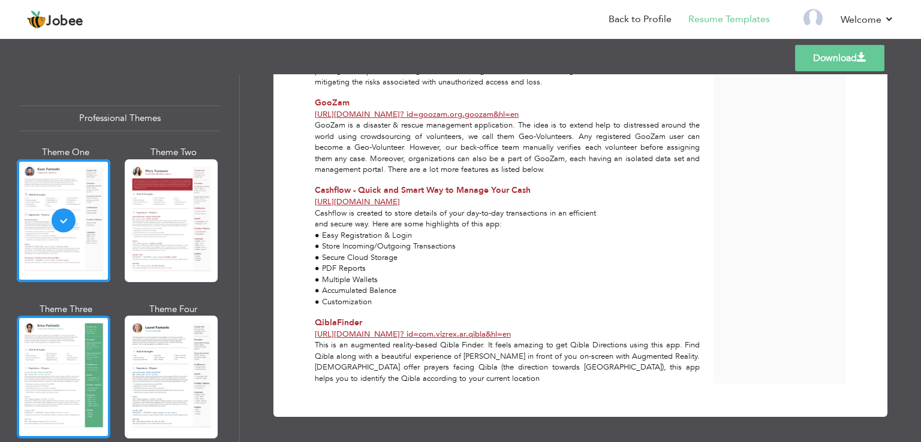
click at [69, 363] on div at bounding box center [63, 377] width 93 height 123
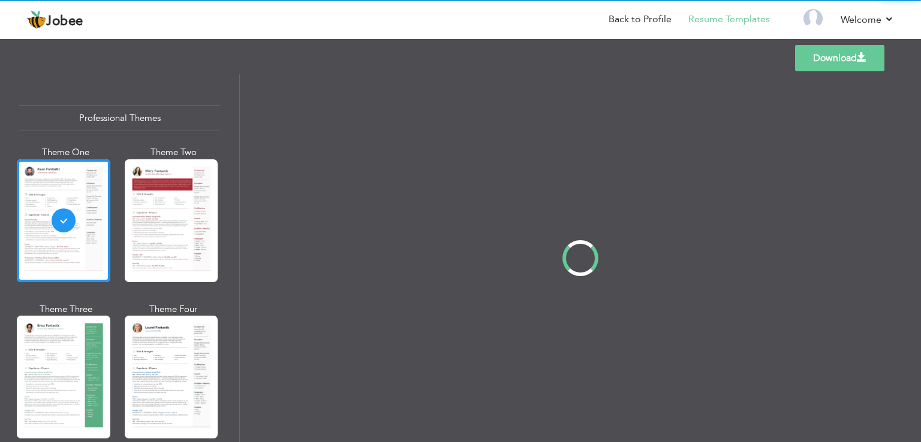
scroll to position [0, 0]
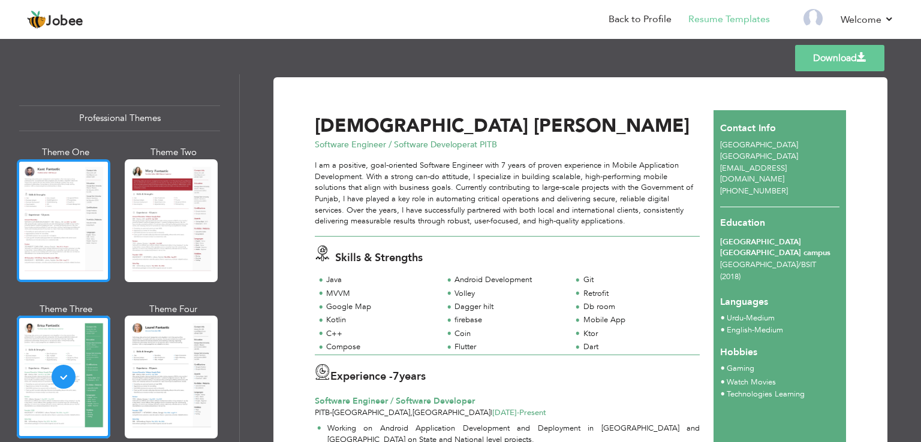
click at [52, 191] on div at bounding box center [63, 220] width 93 height 123
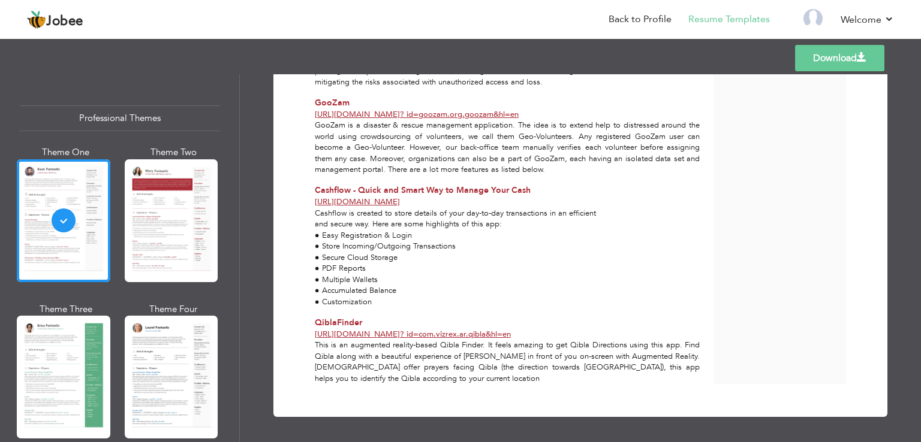
scroll to position [1312, 0]
click at [813, 62] on link "Download" at bounding box center [839, 58] width 89 height 26
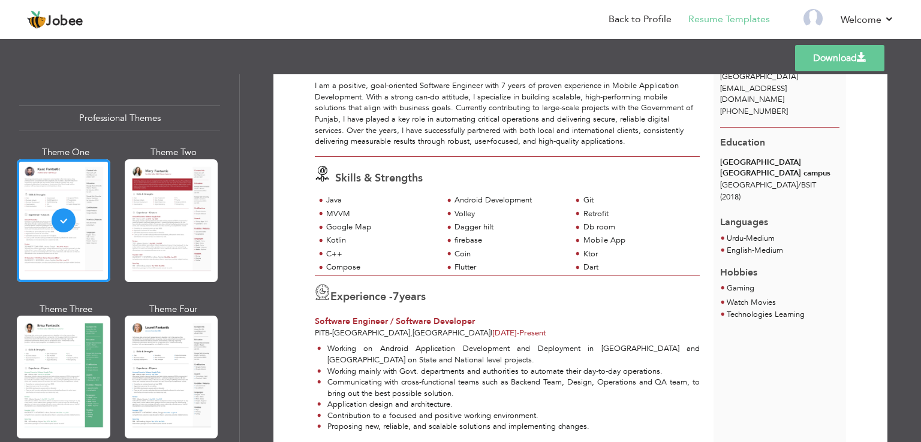
scroll to position [0, 0]
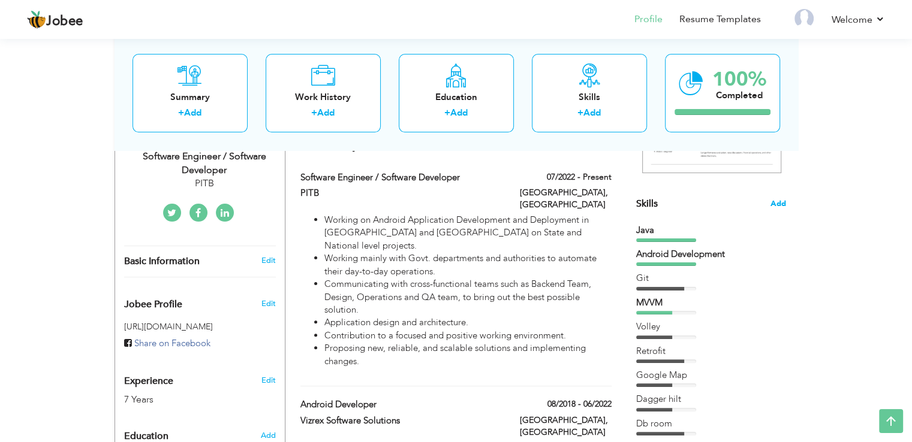
click at [770, 205] on span "Add" at bounding box center [778, 203] width 16 height 11
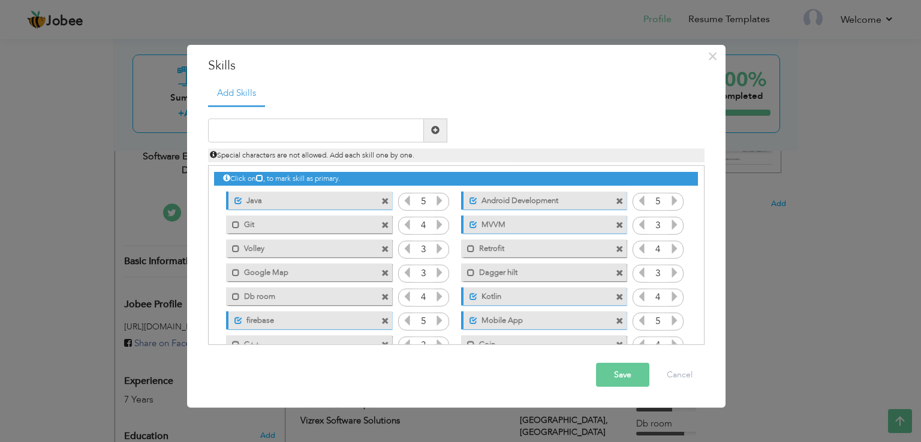
drag, startPoint x: 491, startPoint y: 200, endPoint x: 265, endPoint y: 202, distance: 226.5
click at [265, 202] on div "Click on , to mark skill as primary. Unmark as primary skill. Java 5 5 Git 4 MV…" at bounding box center [455, 285] width 483 height 239
drag, startPoint x: 497, startPoint y: 200, endPoint x: 352, endPoint y: 202, distance: 144.4
click at [352, 202] on div "Click on , to mark skill as primary. Unmark as primary skill. Java 5 5 Git 4 MV…" at bounding box center [455, 285] width 483 height 239
click at [212, 202] on div "Click on , to mark skill as primary." at bounding box center [456, 255] width 496 height 180
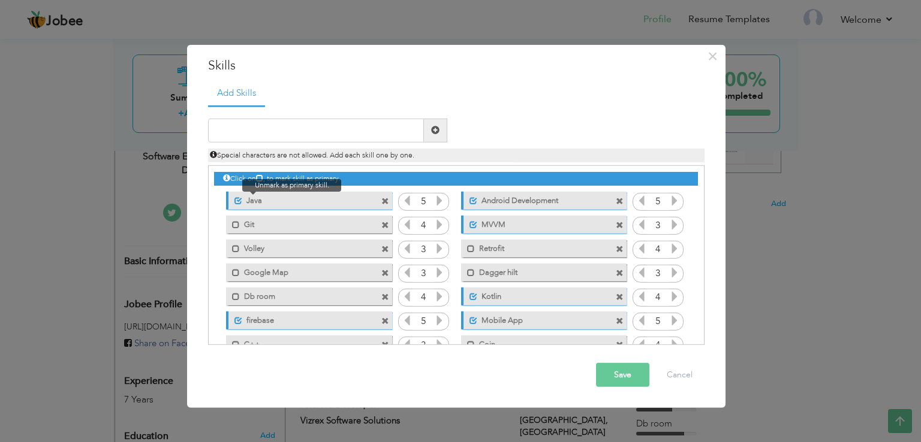
click at [235, 200] on span at bounding box center [238, 201] width 8 height 8
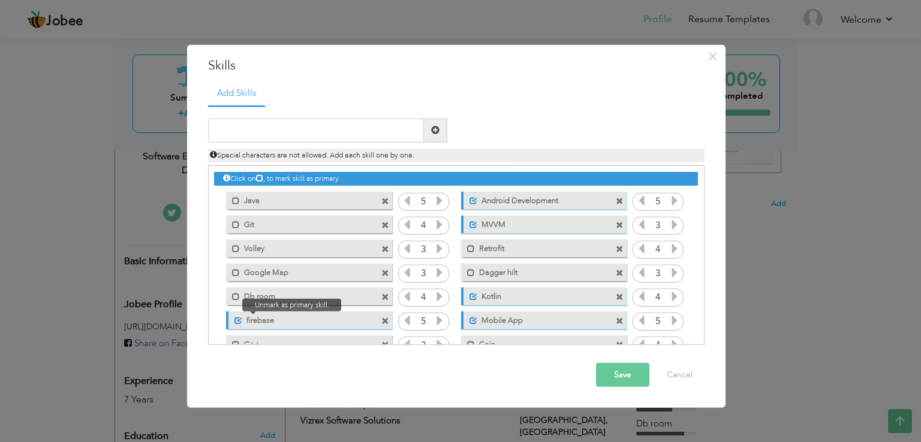
click at [235, 321] on span at bounding box center [238, 321] width 8 height 8
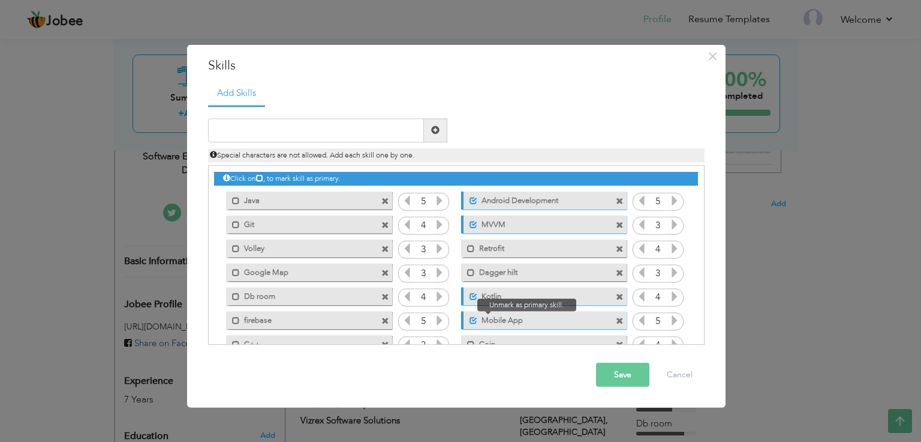
click at [469, 317] on span at bounding box center [473, 321] width 8 height 8
click at [469, 301] on div "Unmark as primary skill. Kotlin" at bounding box center [543, 297] width 165 height 18
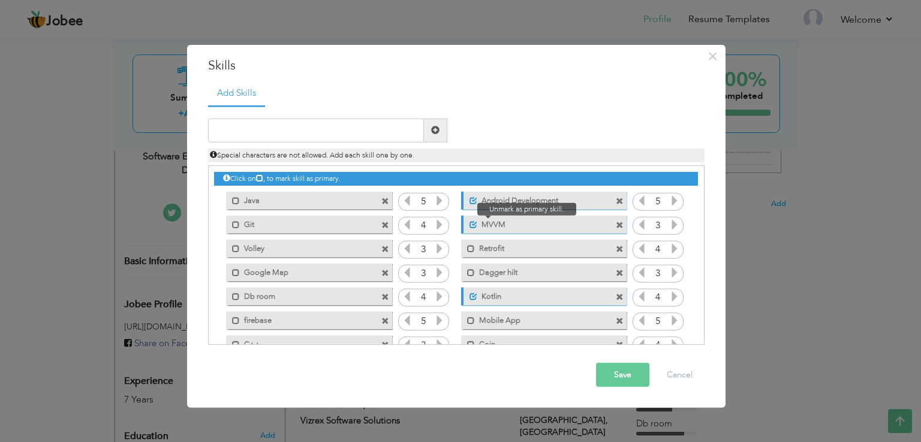
click at [470, 221] on span at bounding box center [473, 225] width 8 height 8
click at [470, 201] on span at bounding box center [473, 201] width 8 height 8
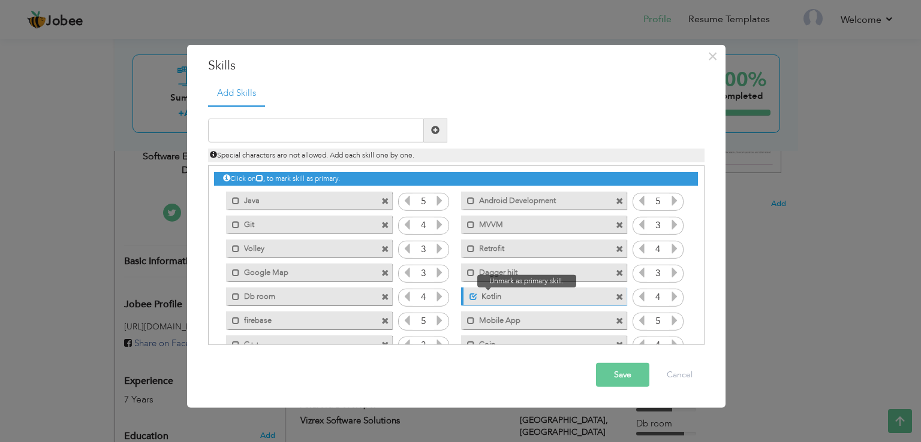
click at [469, 298] on span at bounding box center [473, 297] width 8 height 8
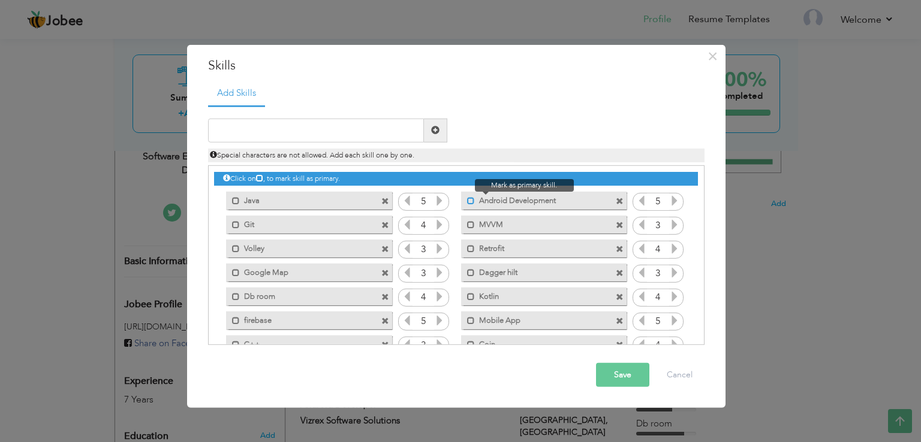
click at [467, 200] on span at bounding box center [471, 201] width 8 height 8
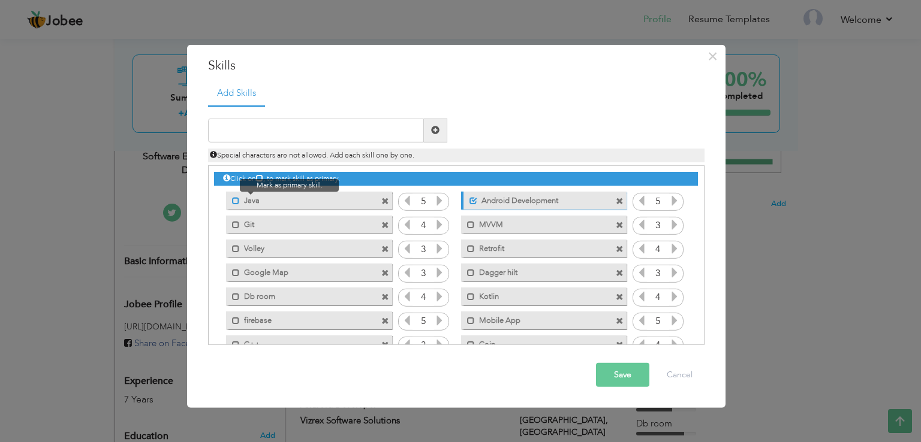
click at [234, 202] on span at bounding box center [236, 201] width 8 height 8
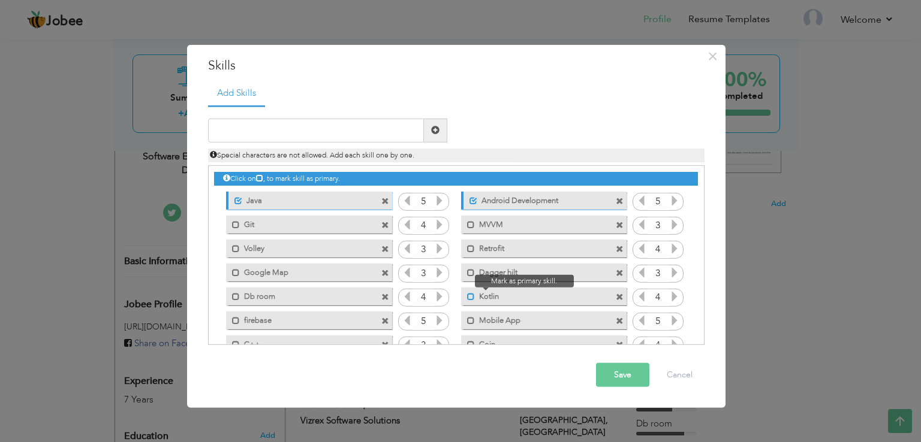
click at [467, 297] on span at bounding box center [471, 297] width 8 height 8
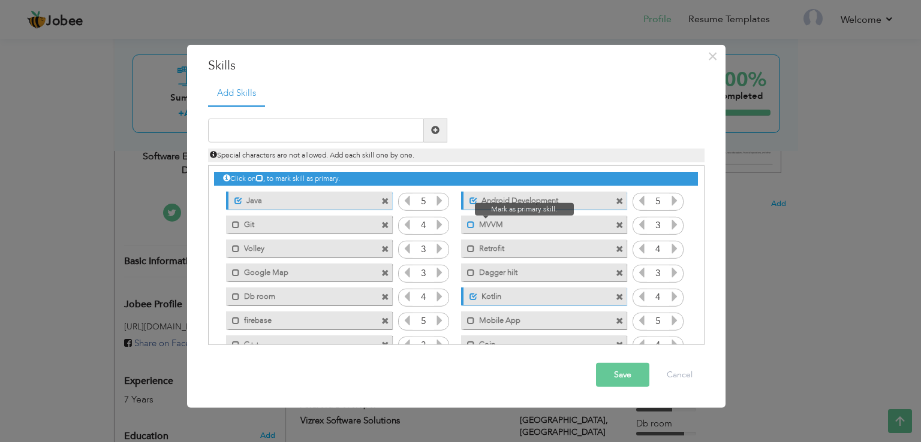
click at [470, 227] on span at bounding box center [471, 225] width 8 height 8
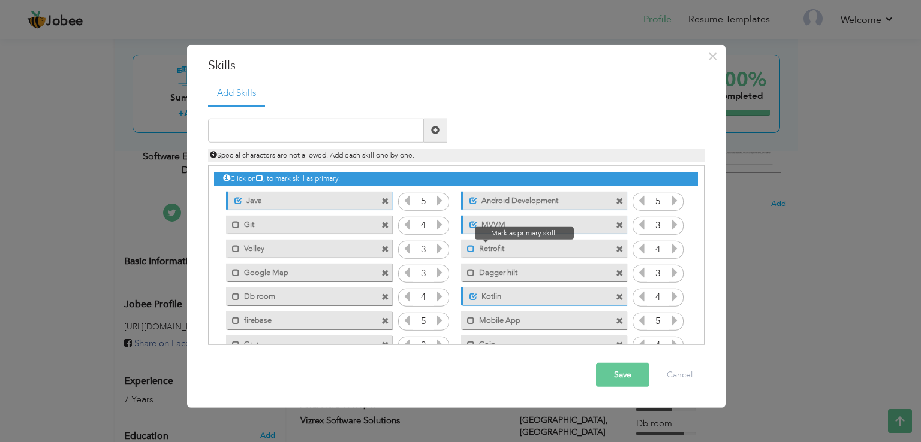
click at [468, 249] on span at bounding box center [471, 249] width 8 height 8
click at [467, 271] on span at bounding box center [471, 273] width 8 height 8
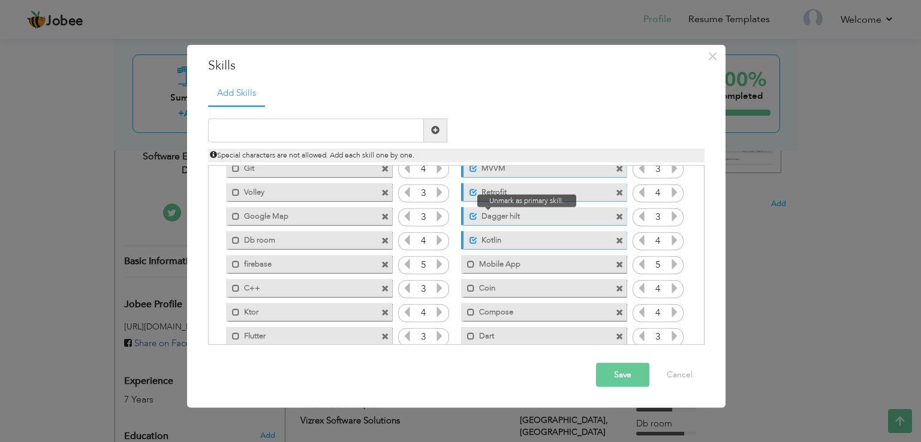
scroll to position [59, 0]
click at [467, 261] on span at bounding box center [471, 262] width 8 height 8
click at [464, 283] on span at bounding box center [468, 283] width 14 height 12
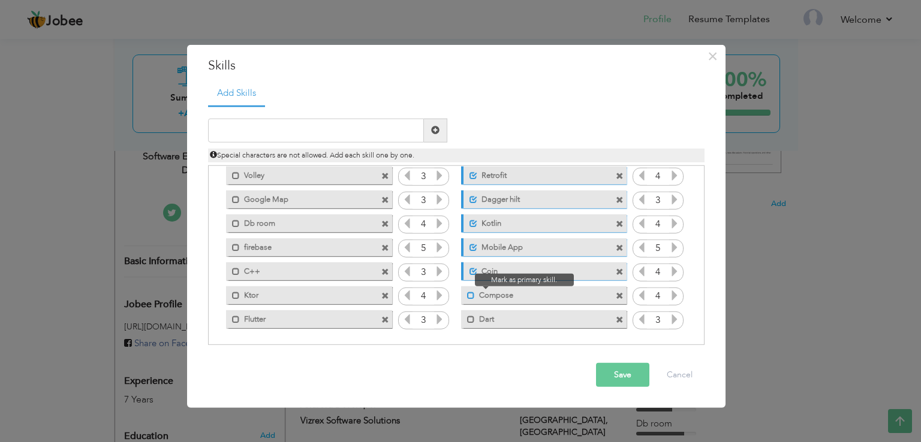
scroll to position [74, 0]
click at [467, 291] on span at bounding box center [471, 295] width 8 height 8
click at [230, 289] on span at bounding box center [233, 291] width 14 height 12
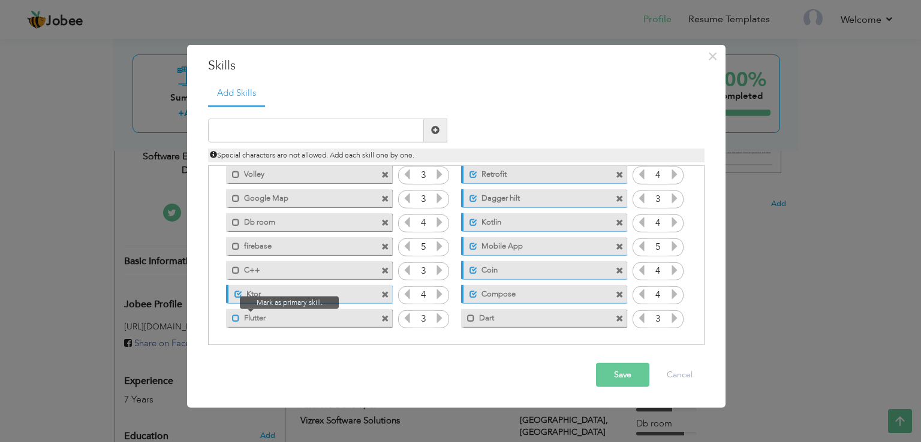
click at [237, 315] on span at bounding box center [236, 319] width 8 height 8
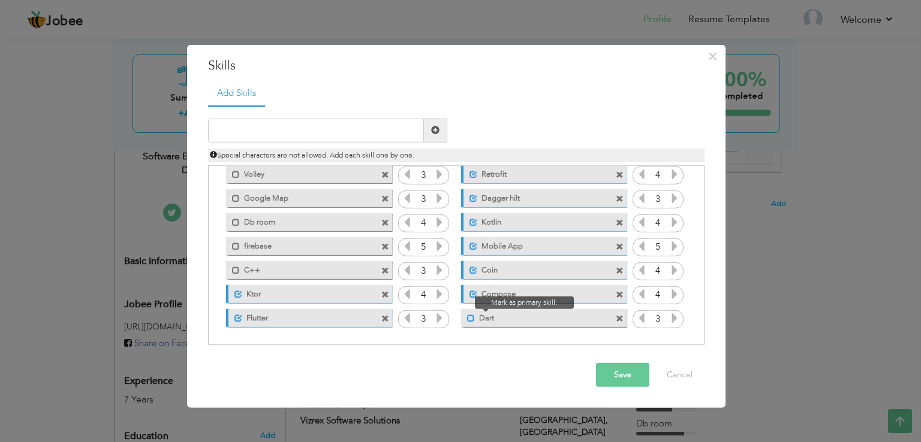
click at [472, 319] on span at bounding box center [471, 319] width 8 height 8
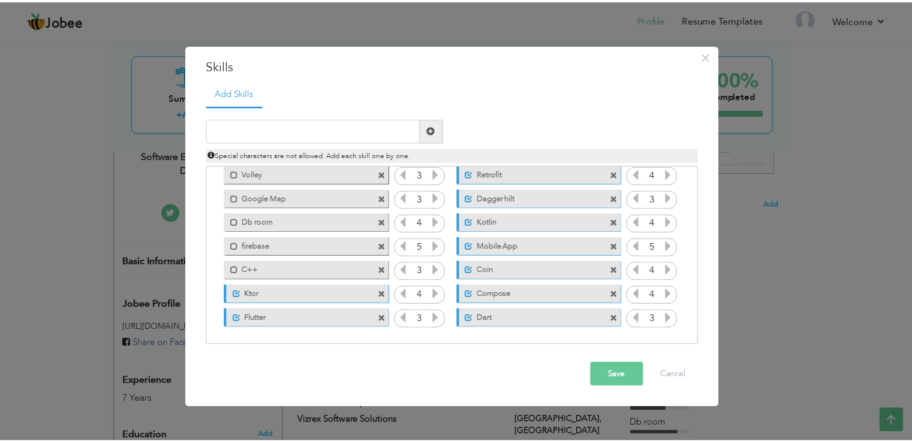
scroll to position [0, 0]
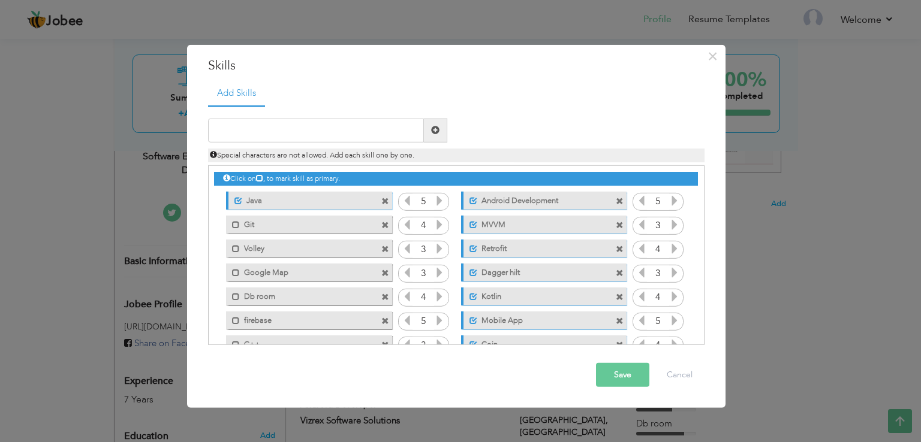
click at [610, 370] on button "Save" at bounding box center [622, 375] width 53 height 24
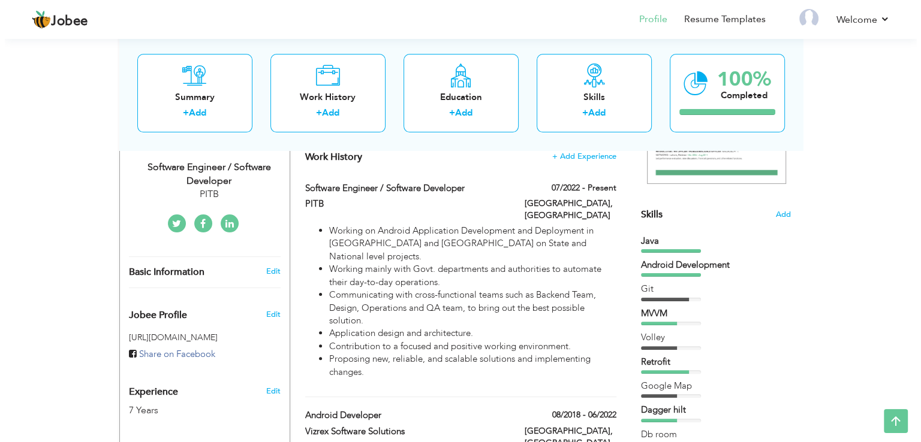
scroll to position [228, 0]
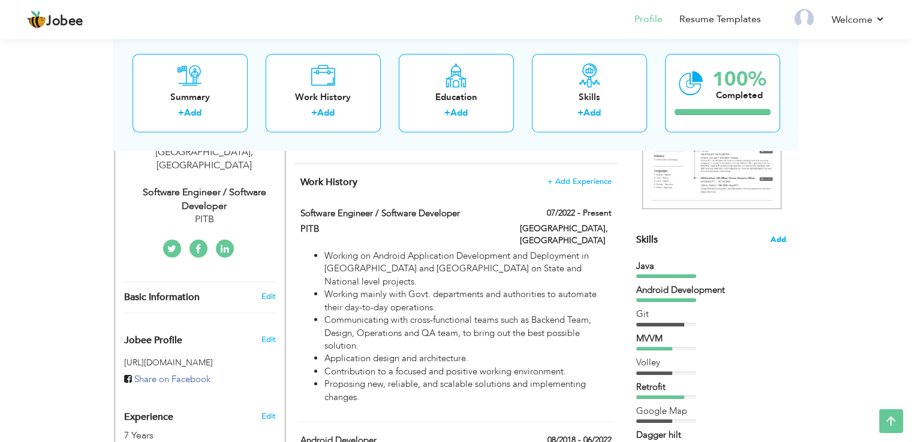
click at [774, 234] on span "Add" at bounding box center [778, 239] width 16 height 11
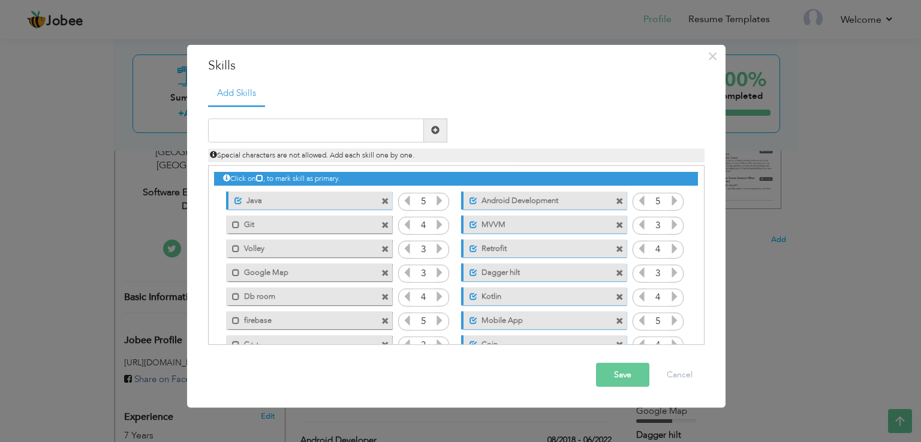
drag, startPoint x: 495, startPoint y: 206, endPoint x: 394, endPoint y: 201, distance: 101.4
click at [394, 201] on div "Click on , to mark skill as primary. Unmark as primary skill. Java 5 5 Git 4 MV…" at bounding box center [455, 285] width 483 height 239
drag, startPoint x: 345, startPoint y: 203, endPoint x: 341, endPoint y: 221, distance: 18.3
click at [341, 221] on div "Click on , to mark skill as primary. Unmark as primary skill. Java 5 5 Git 4 MV…" at bounding box center [455, 285] width 483 height 239
drag, startPoint x: 362, startPoint y: 201, endPoint x: 352, endPoint y: 239, distance: 38.5
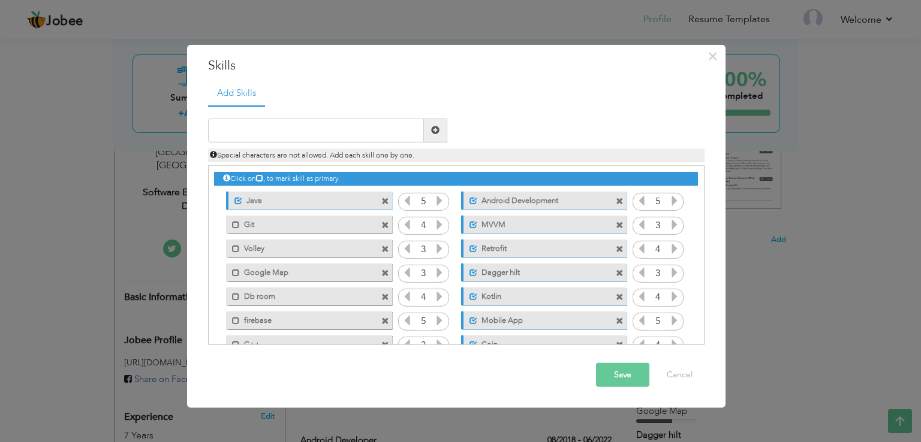
click at [352, 239] on div "Click on , to mark skill as primary. Unmark as primary skill. Java 5 5 Git 4 MV…" at bounding box center [455, 285] width 483 height 239
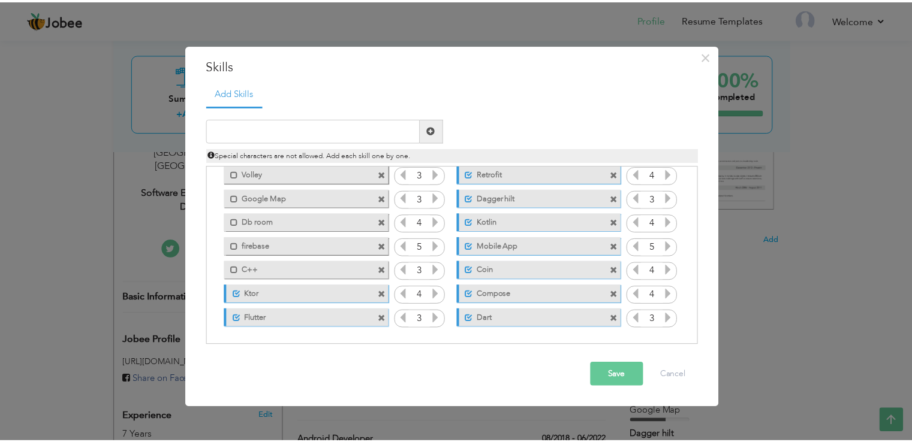
scroll to position [0, 0]
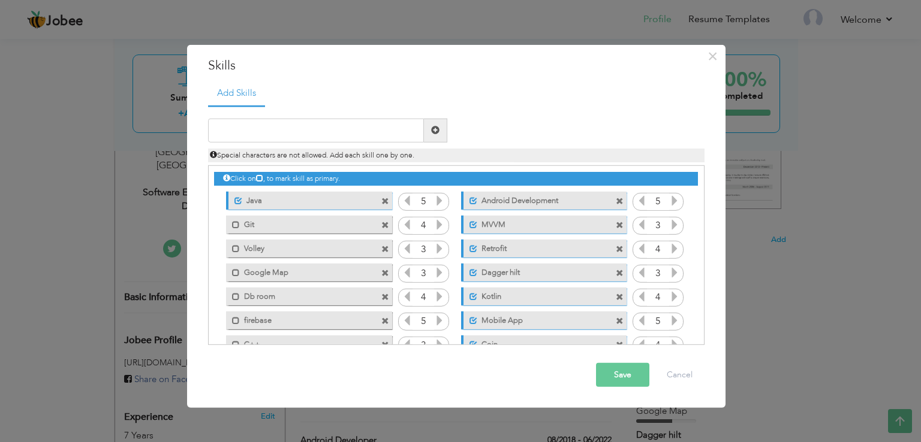
click at [638, 301] on icon at bounding box center [641, 296] width 11 height 11
click at [680, 375] on button "Cancel" at bounding box center [679, 375] width 50 height 24
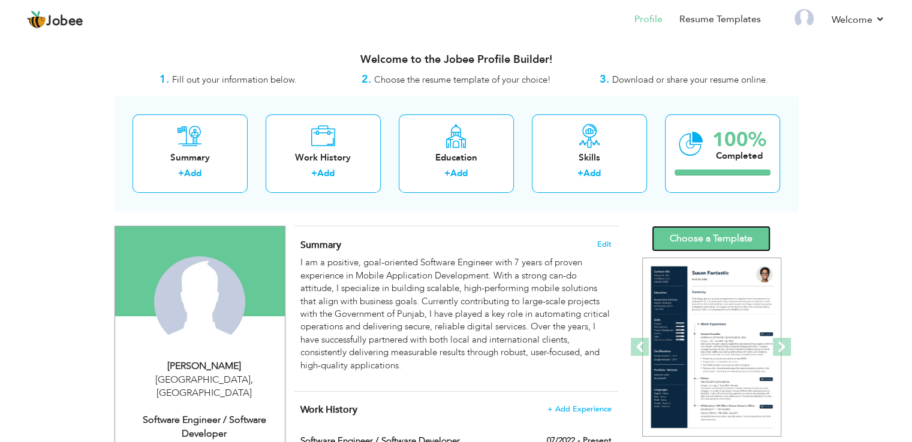
click at [734, 242] on link "Choose a Template" at bounding box center [710, 239] width 119 height 26
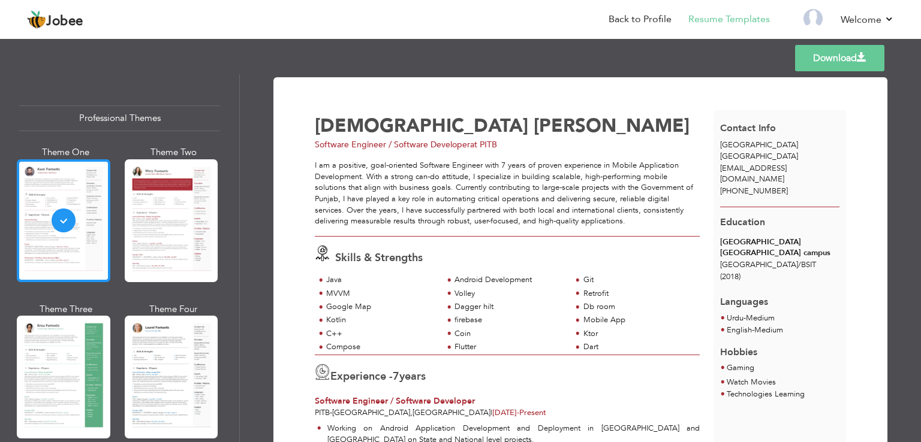
click at [70, 238] on div at bounding box center [63, 220] width 93 height 123
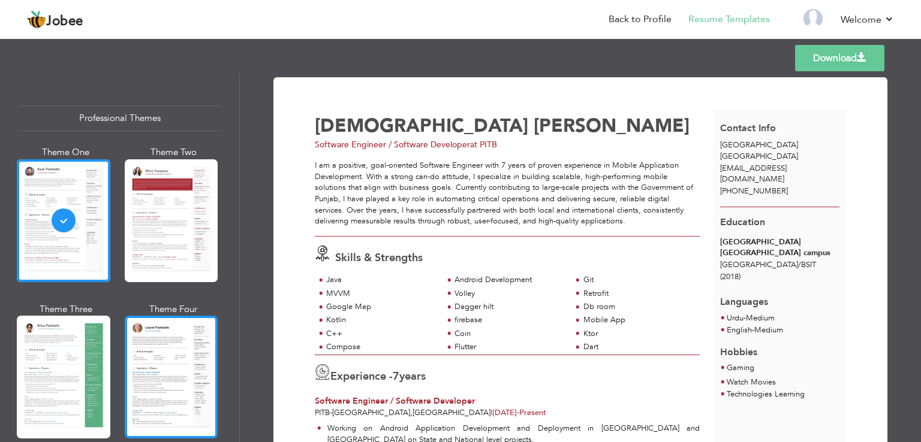
click at [183, 370] on div at bounding box center [171, 377] width 93 height 123
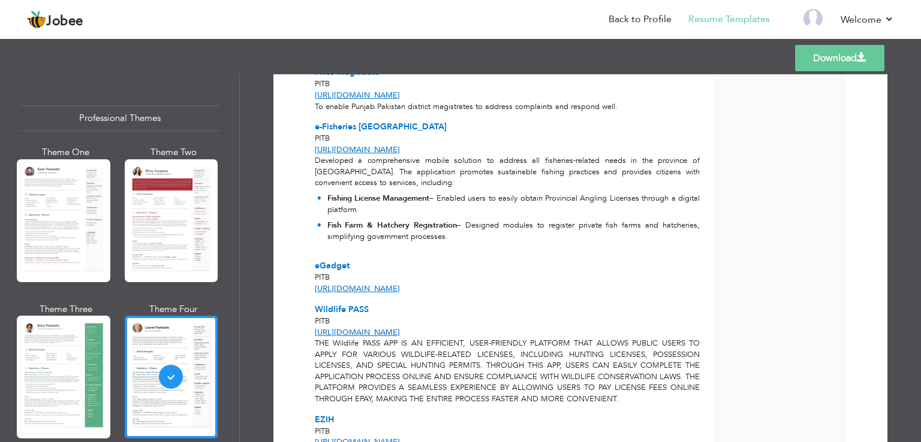
scroll to position [1312, 0]
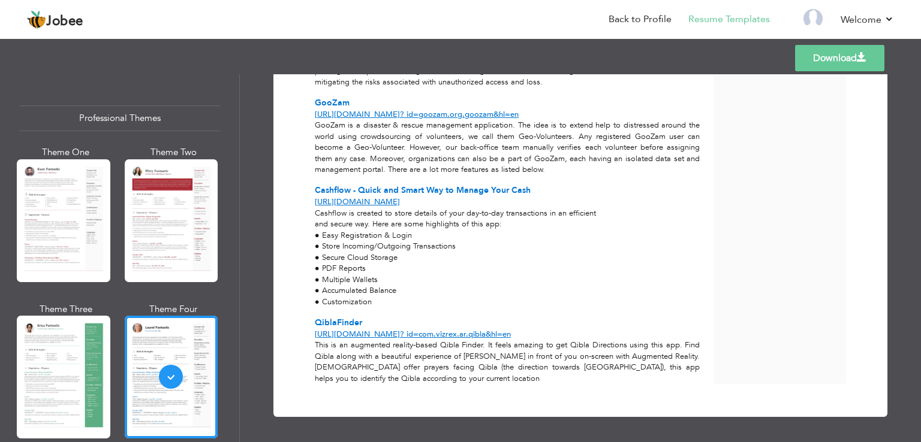
click at [837, 53] on link "Download" at bounding box center [839, 58] width 89 height 26
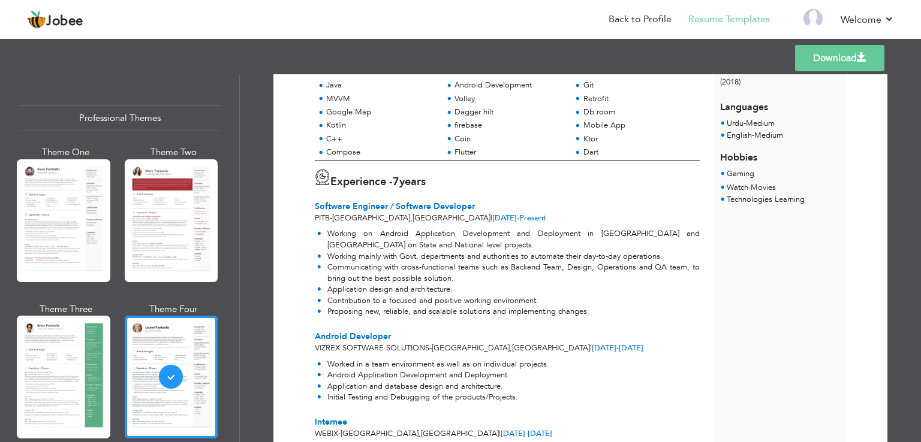
scroll to position [236, 0]
